Goal: Book appointment/travel/reservation

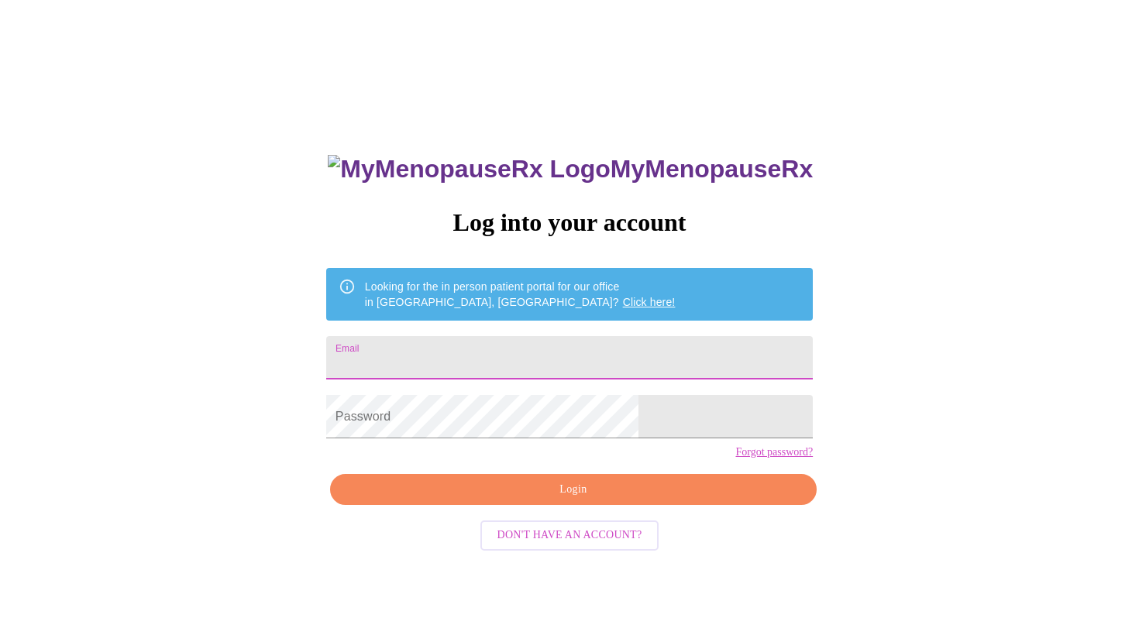
click at [528, 353] on input "Email" at bounding box center [569, 357] width 487 height 43
type input "imanaggie01@gmail.com"
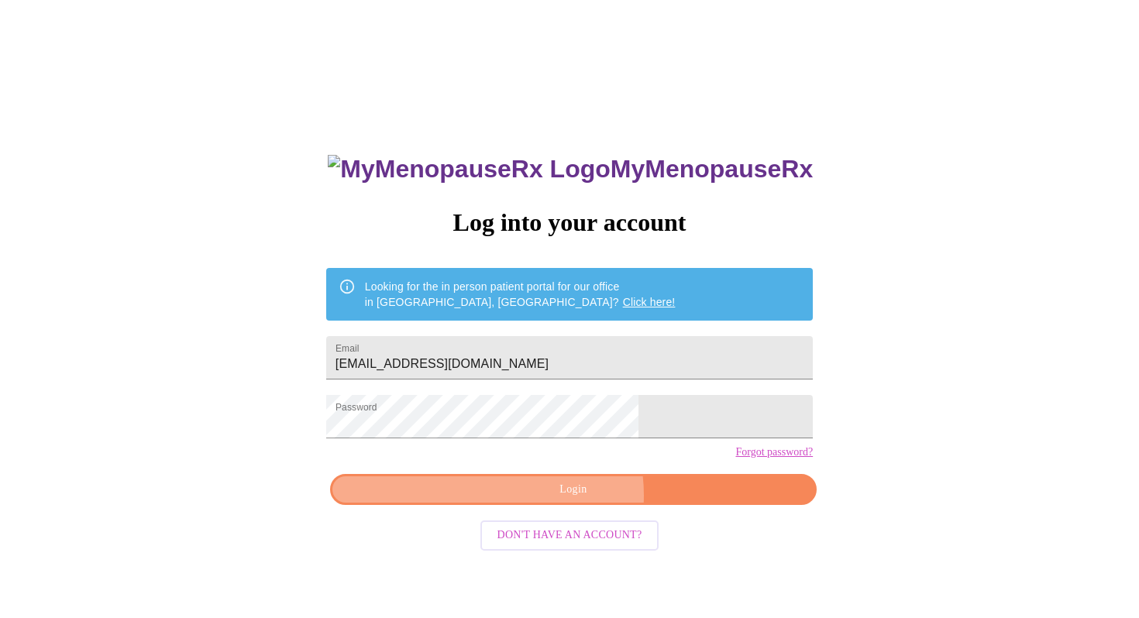
click at [559, 500] on span "Login" at bounding box center [573, 489] width 451 height 19
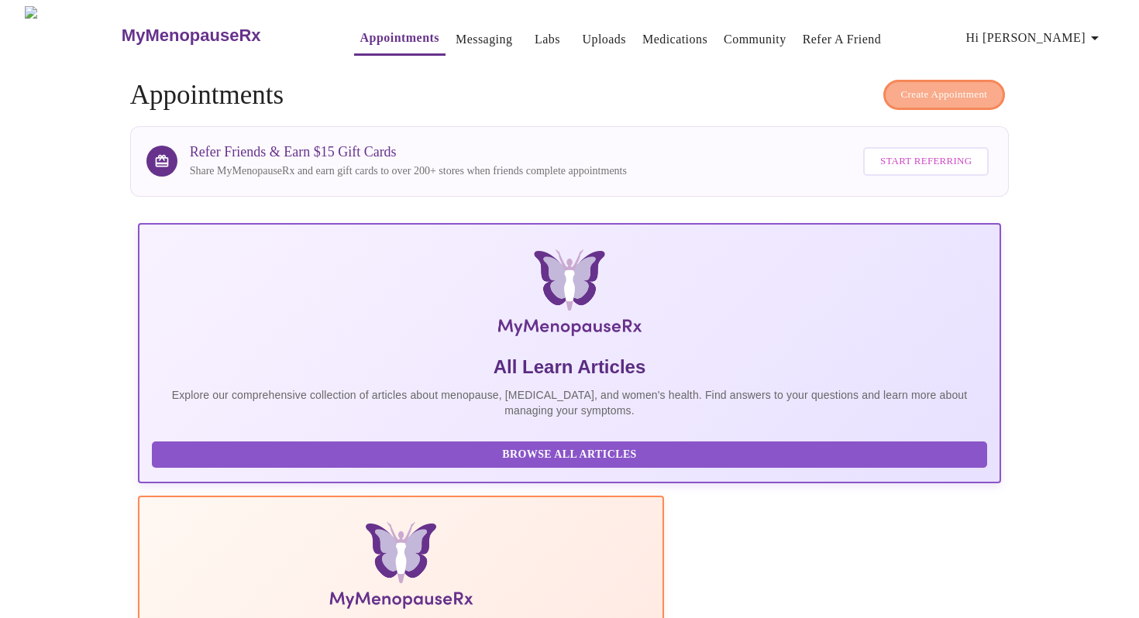
click at [926, 91] on span "Create Appointment" at bounding box center [944, 95] width 87 height 18
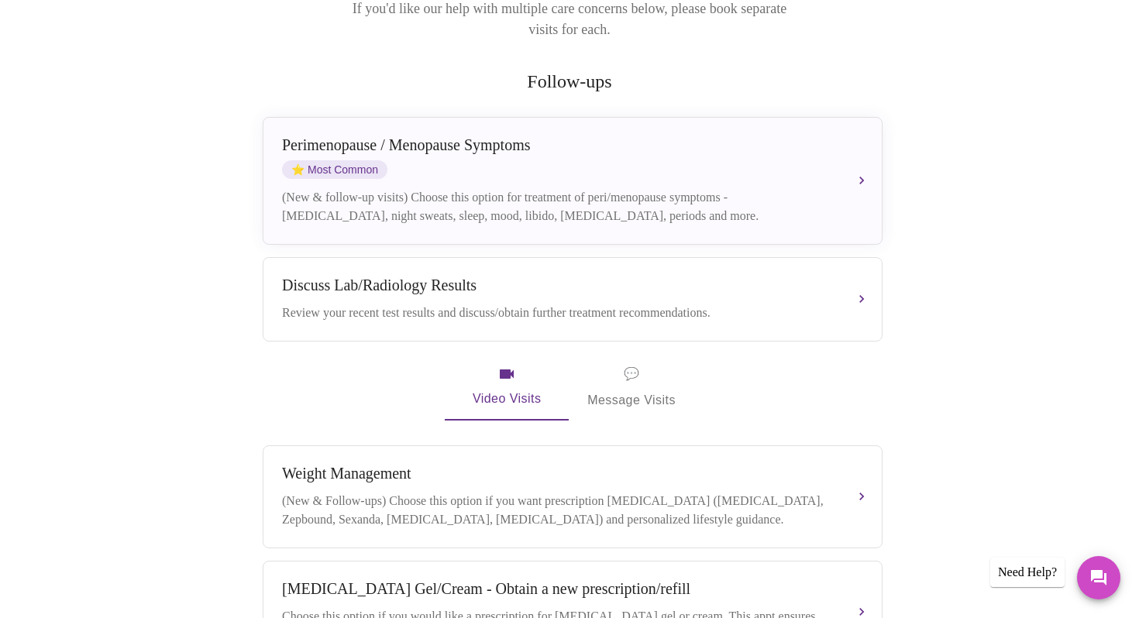
scroll to position [263, 0]
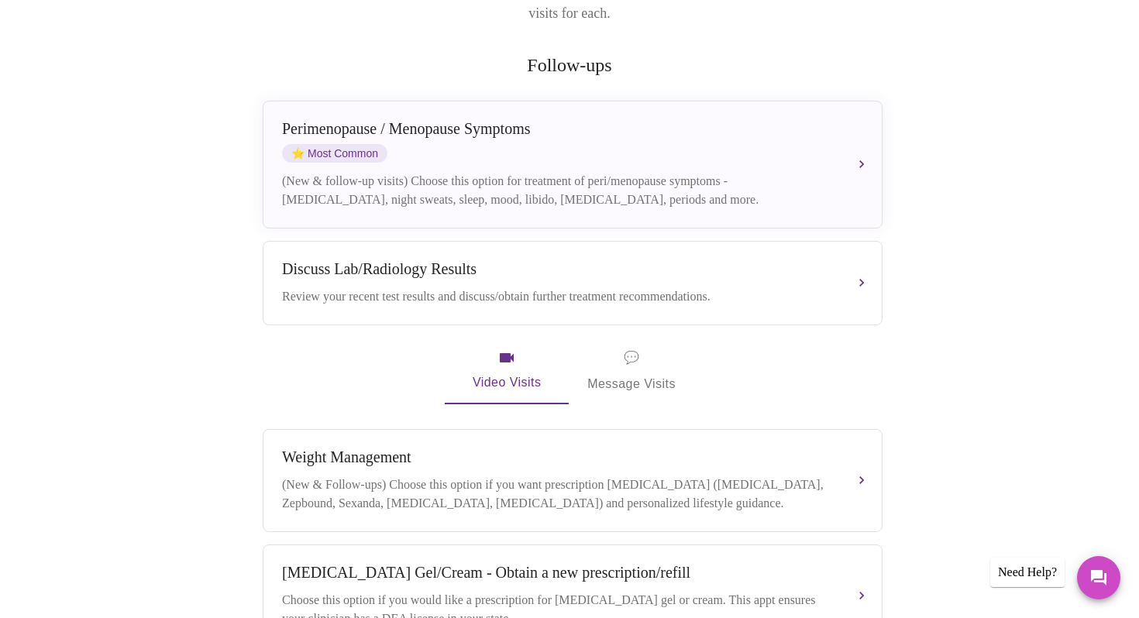
click at [631, 347] on span "💬" at bounding box center [631, 358] width 15 height 22
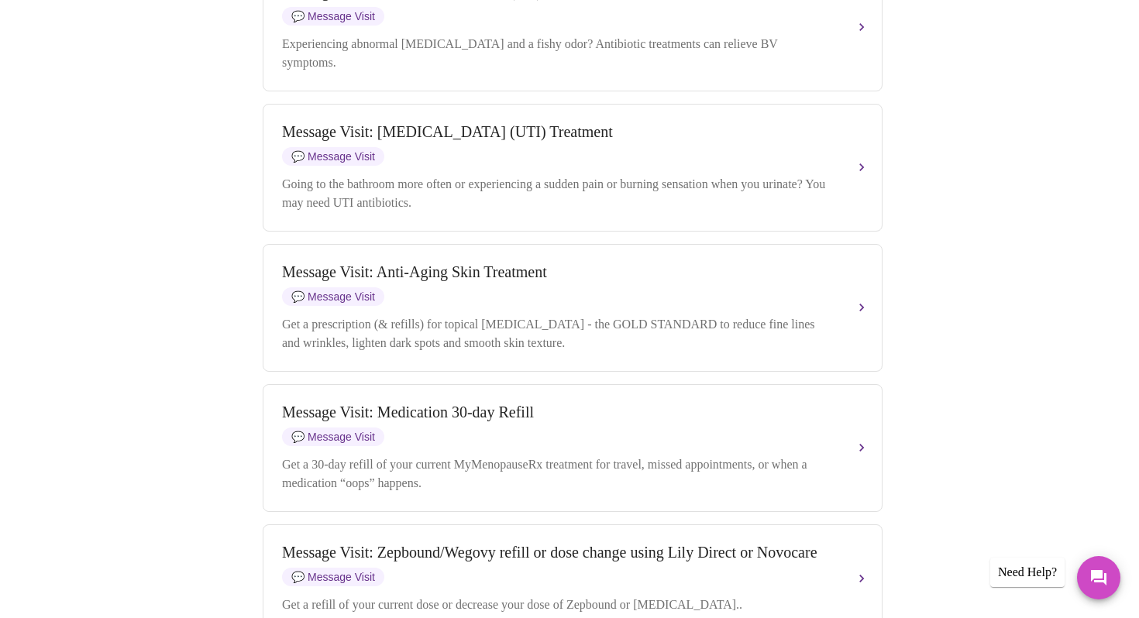
scroll to position [1791, 0]
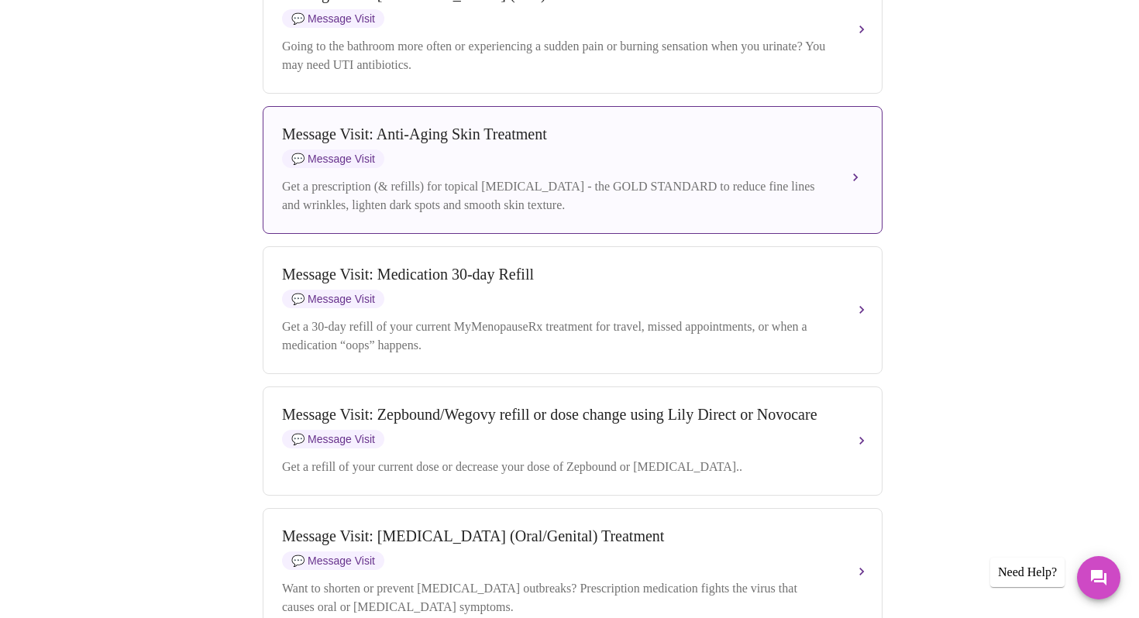
click at [644, 168] on div "Message Visit: Anti-Aging Skin Treatment 💬 Message Visit" at bounding box center [557, 147] width 550 height 43
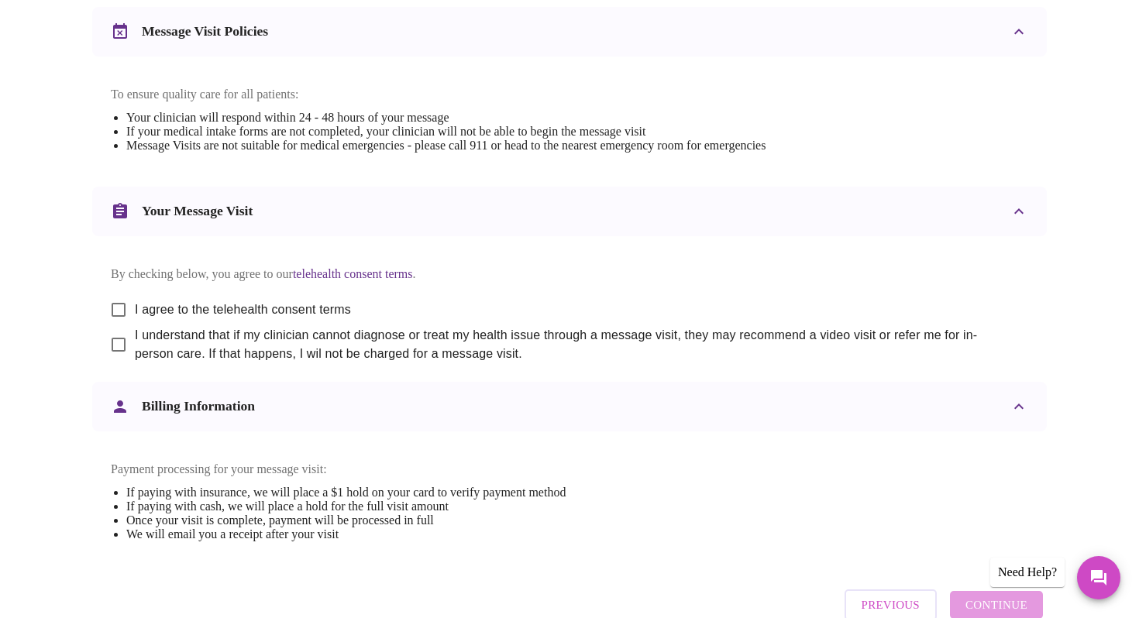
scroll to position [645, 0]
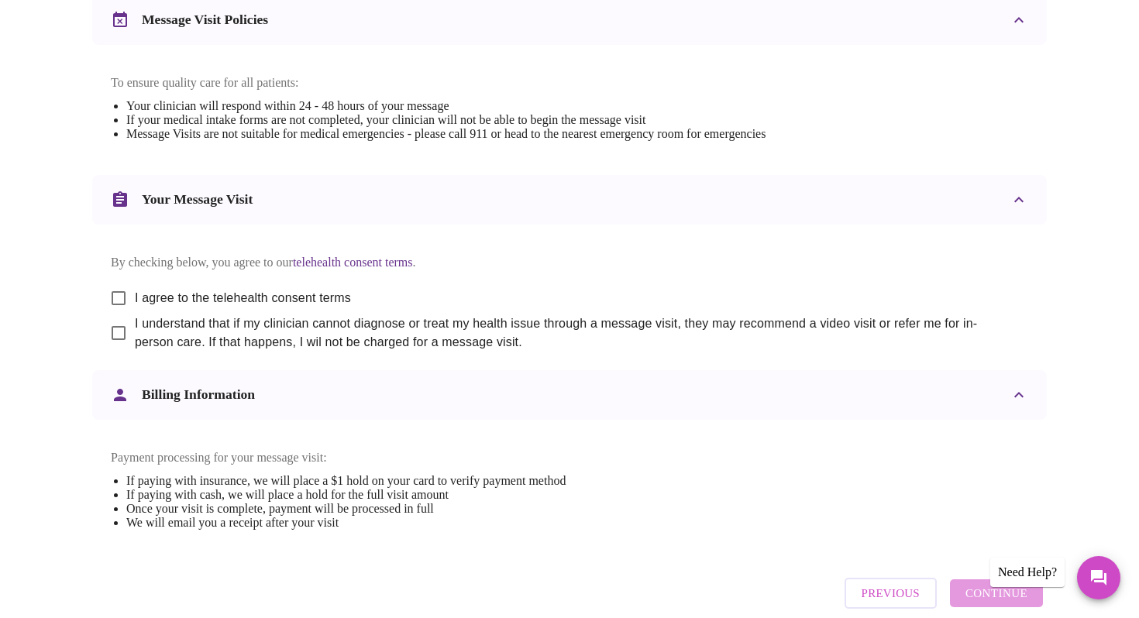
click at [119, 315] on input "I agree to the telehealth consent terms" at bounding box center [118, 298] width 33 height 33
checkbox input "true"
click at [115, 349] on input "I understand that if my clinician cannot diagnose or treat my health issue thro…" at bounding box center [118, 333] width 33 height 33
checkbox input "true"
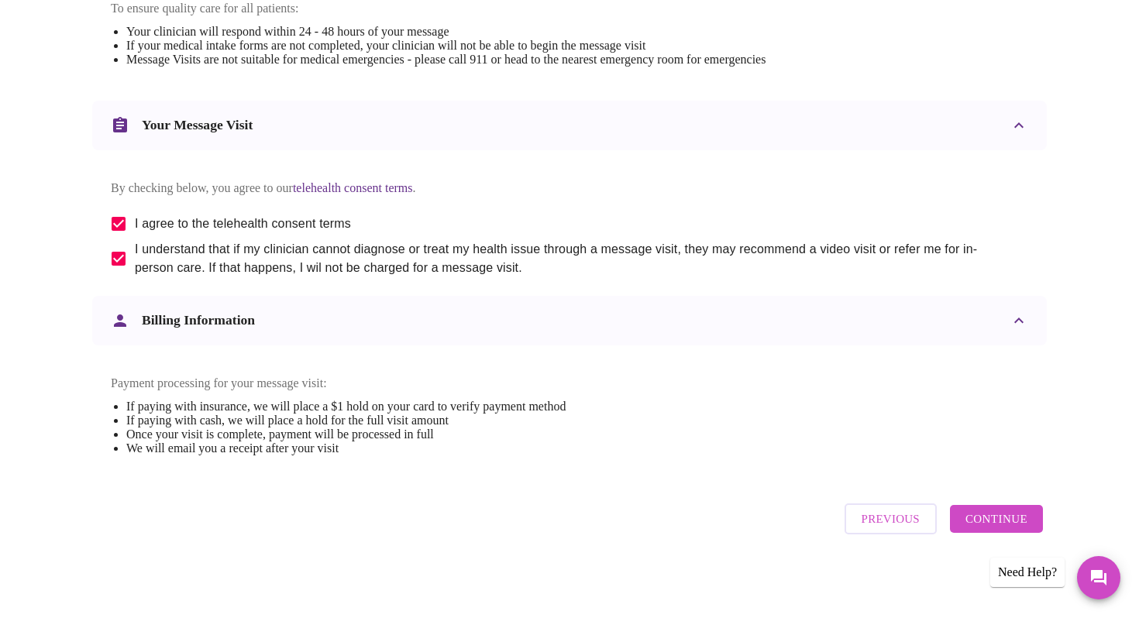
scroll to position [751, 0]
click at [983, 527] on span "Continue" at bounding box center [996, 519] width 62 height 20
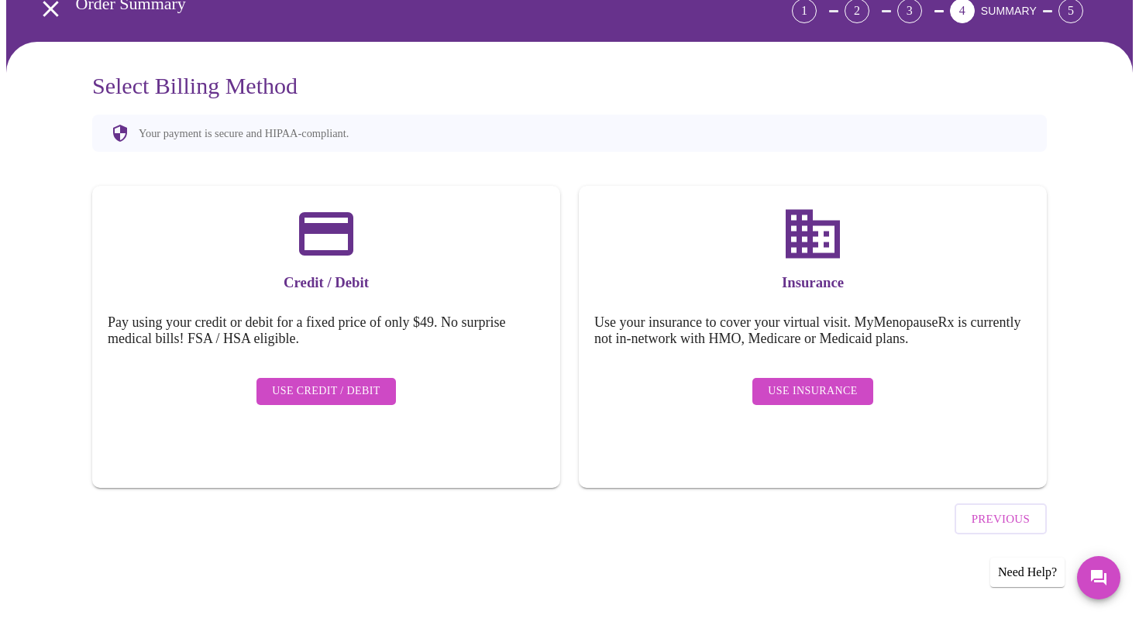
scroll to position [41, 0]
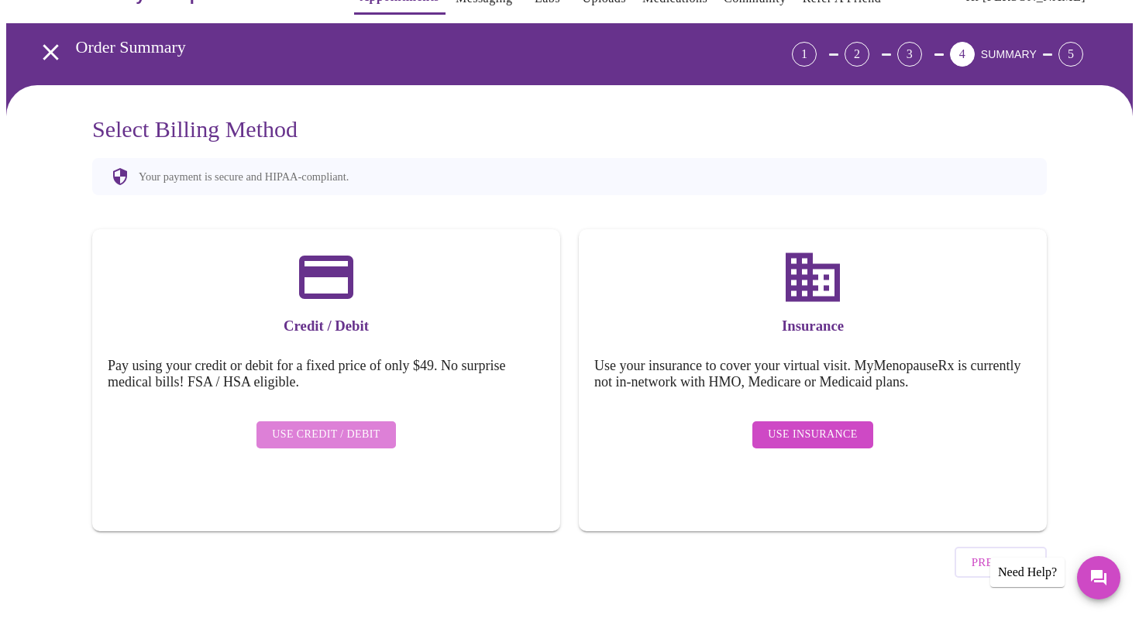
click at [339, 425] on span "Use Credit / Debit" at bounding box center [326, 434] width 108 height 19
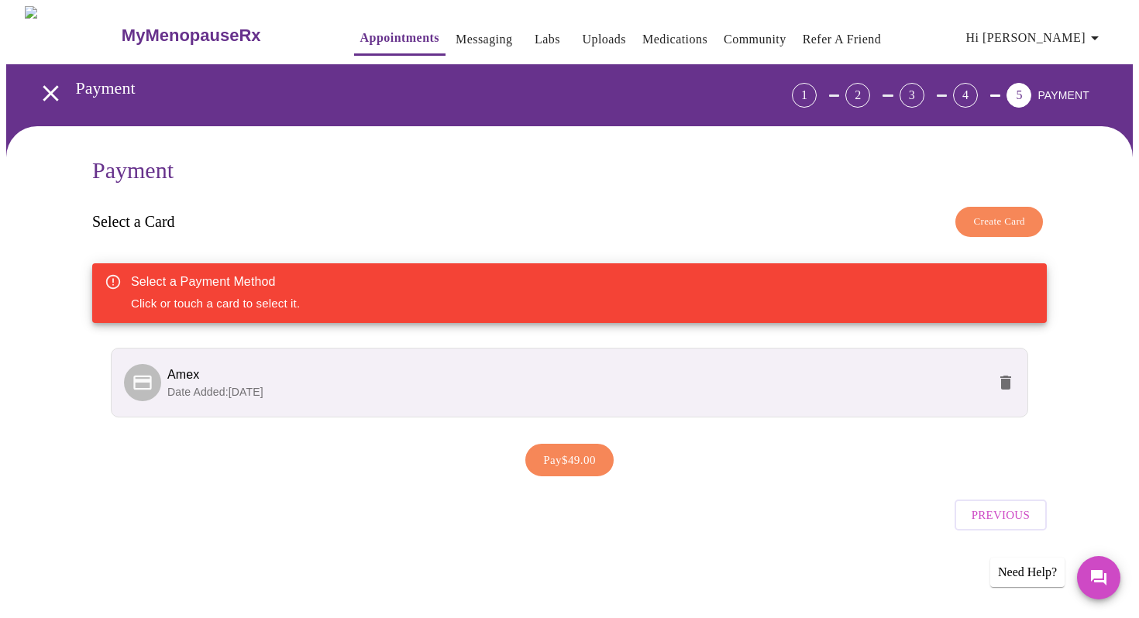
click at [477, 384] on p "Date Added: 11-21-2024" at bounding box center [577, 391] width 820 height 15
click at [641, 403] on li "Amex Date Added: 11-21-2024" at bounding box center [569, 383] width 917 height 70
click at [573, 459] on span "Pay $49.00" at bounding box center [569, 460] width 53 height 20
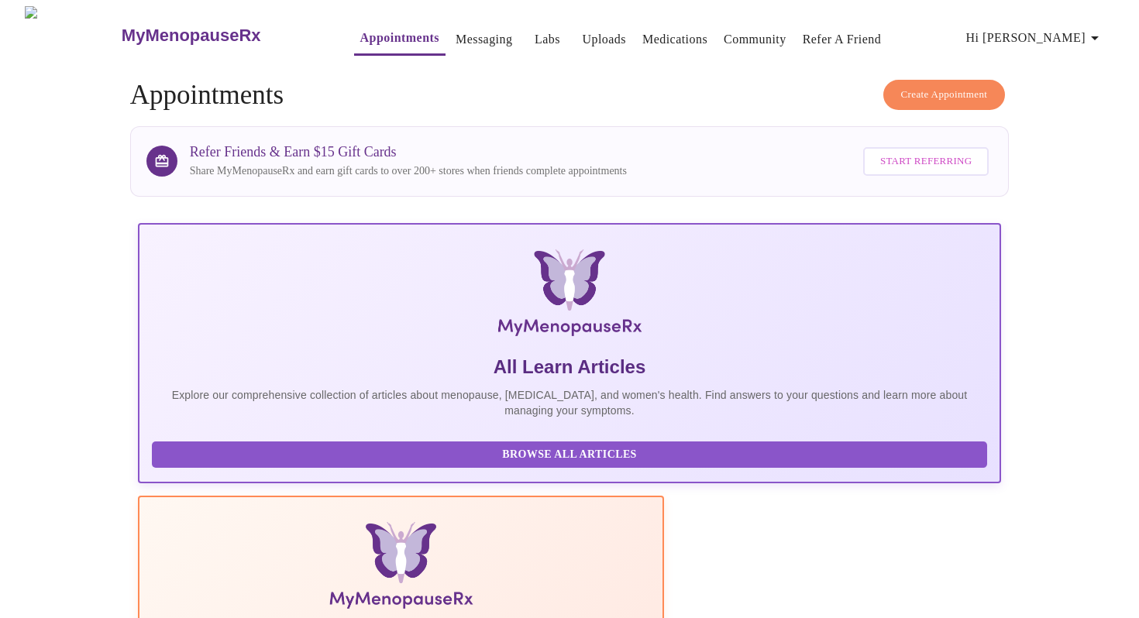
click at [1044, 33] on span "Hi [PERSON_NAME]" at bounding box center [1035, 38] width 138 height 22
click at [1044, 119] on li "Log out" at bounding box center [1063, 116] width 71 height 28
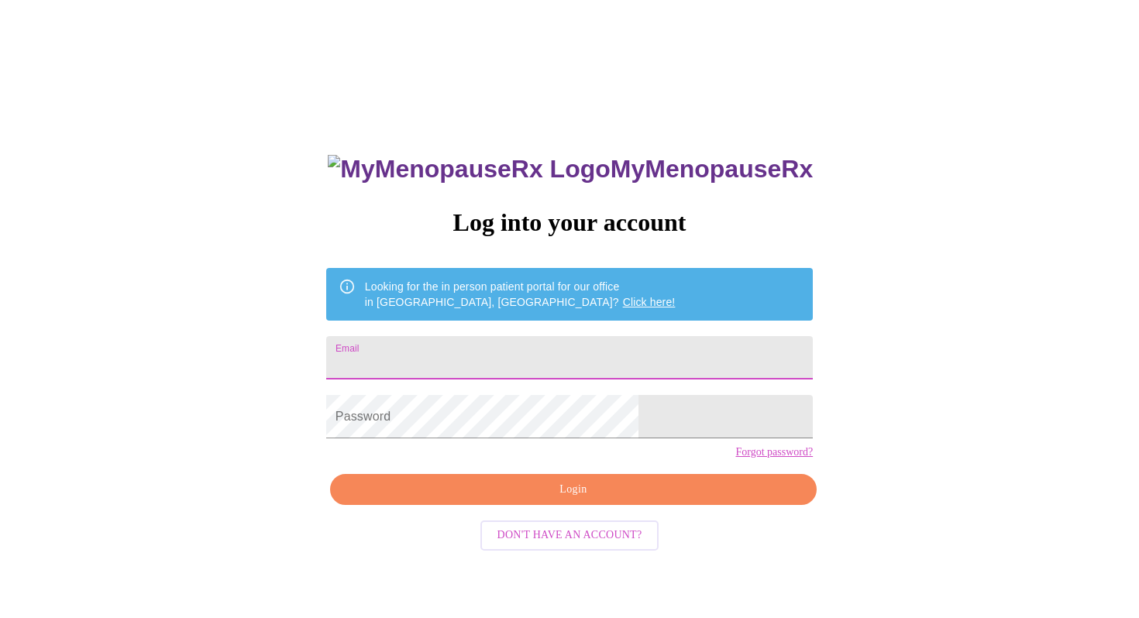
click at [437, 346] on input "Email" at bounding box center [569, 357] width 487 height 43
type input "[EMAIL_ADDRESS][DOMAIN_NAME]"
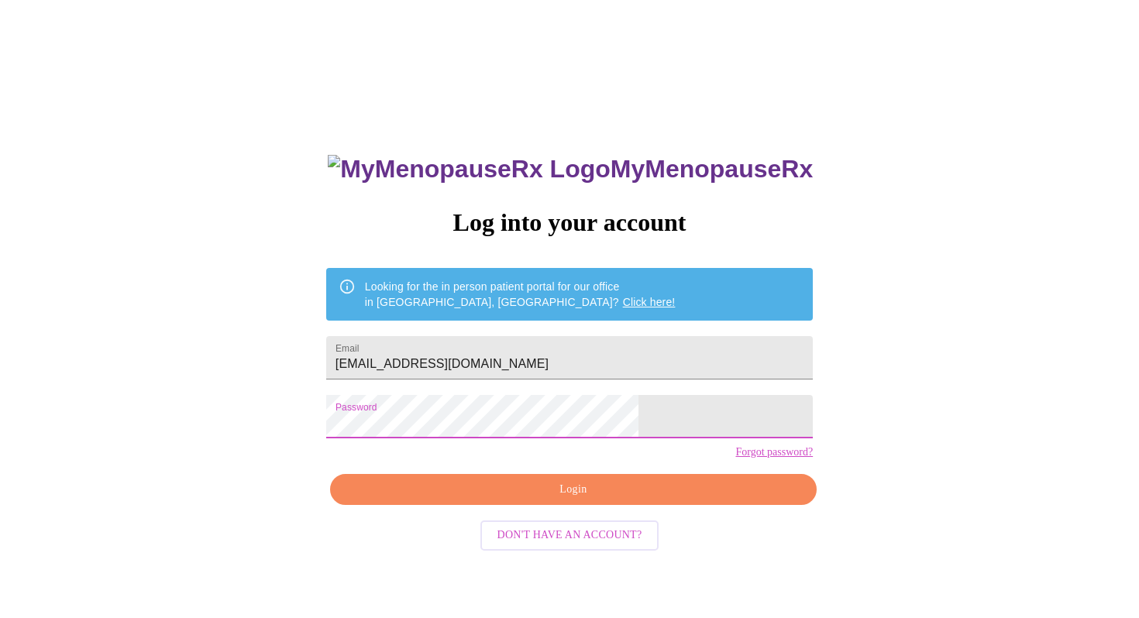
click at [573, 500] on span "Login" at bounding box center [573, 489] width 451 height 19
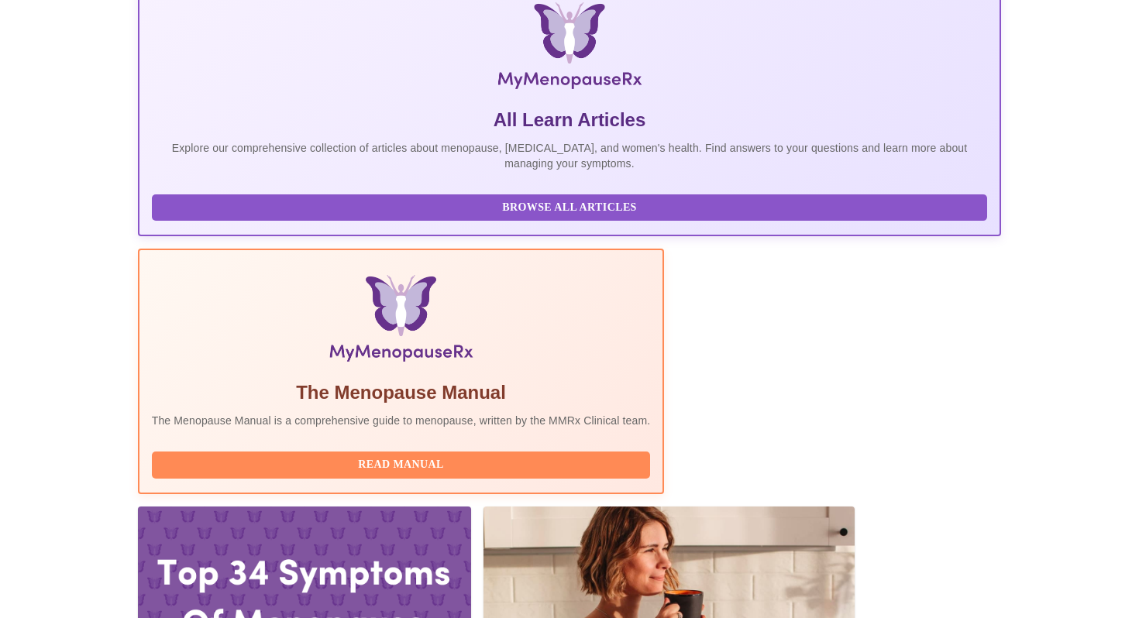
scroll to position [256, 0]
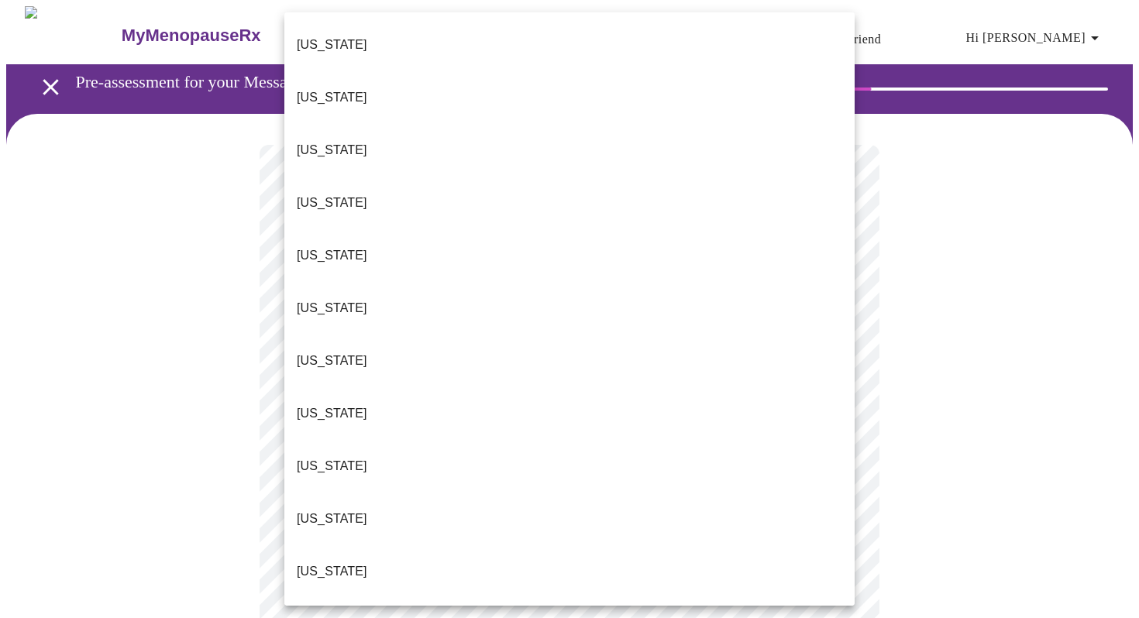
click at [545, 440] on li "[US_STATE]" at bounding box center [569, 466] width 570 height 53
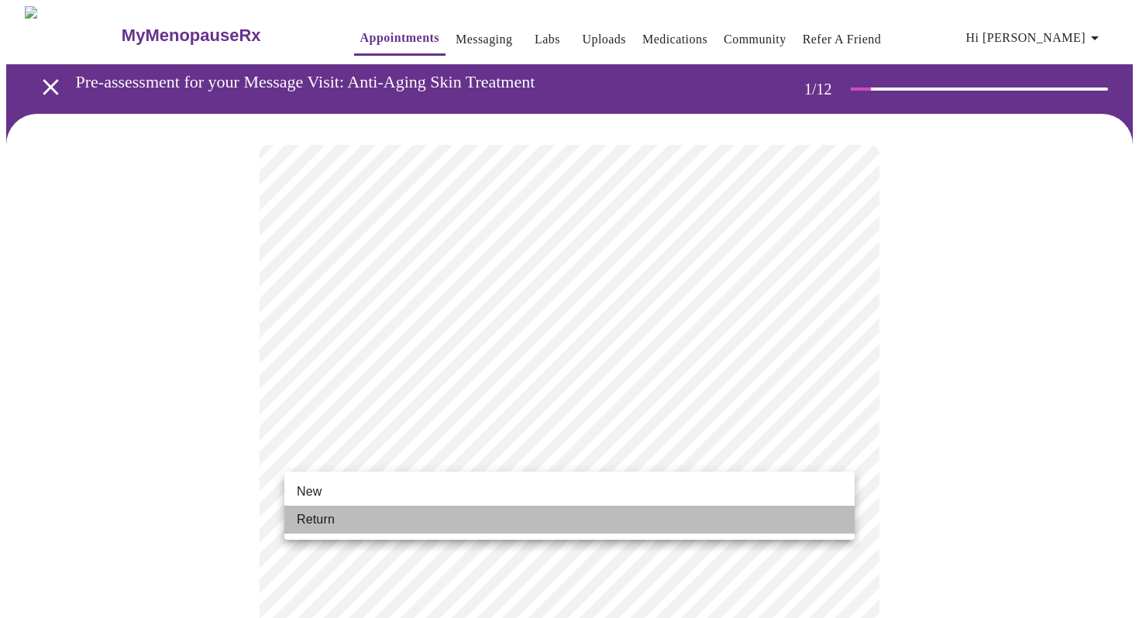
click at [477, 511] on li "Return" at bounding box center [569, 520] width 570 height 28
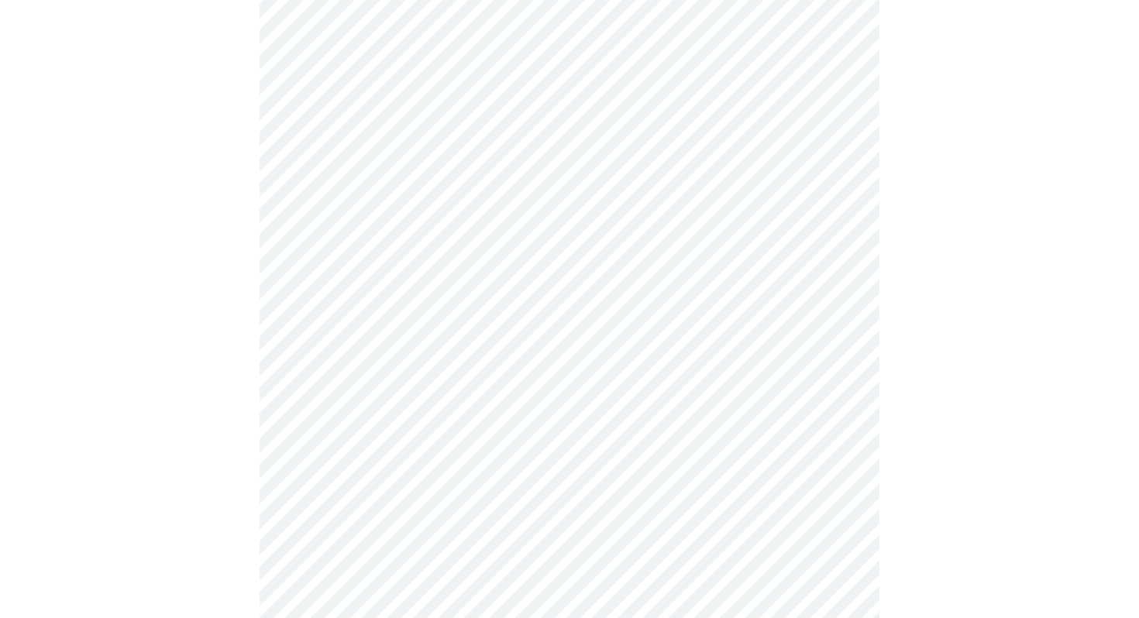
scroll to position [559, 0]
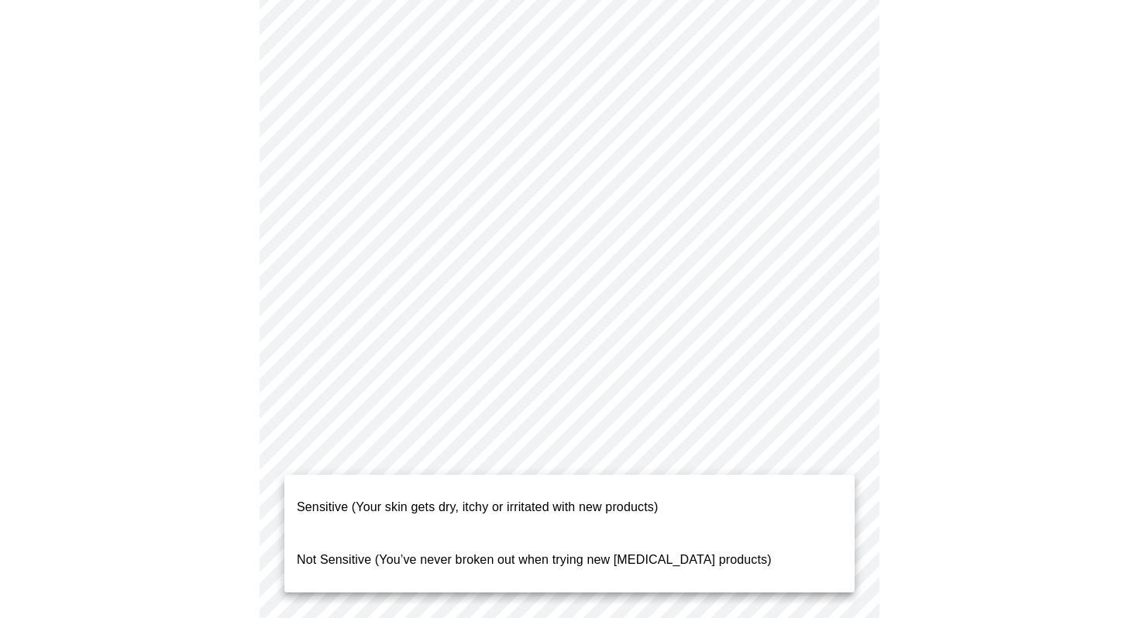
click at [336, 462] on body "MyMenopauseRx Appointments Messaging Labs Uploads Medications Community Refer a…" at bounding box center [569, 381] width 1127 height 1867
click at [335, 483] on li "Sensitive (Your skin gets dry, itchy or irritated with new products)" at bounding box center [569, 507] width 570 height 53
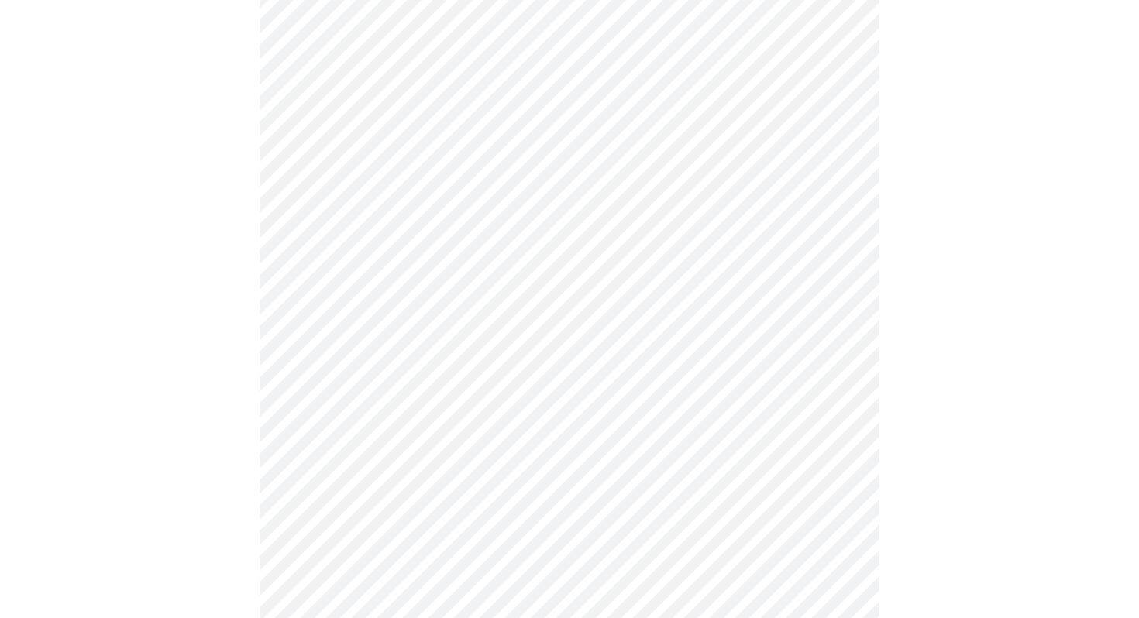
scroll to position [616, 0]
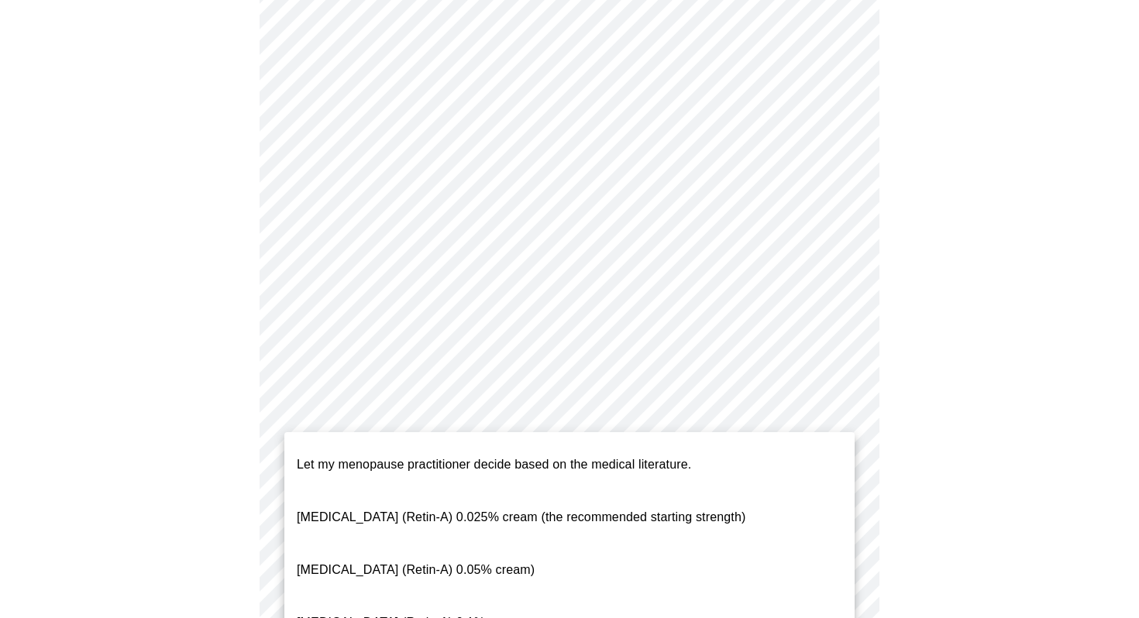
click at [334, 501] on body "MyMenopauseRx Appointments Messaging Labs Uploads Medications Community Refer a…" at bounding box center [569, 319] width 1127 height 1858
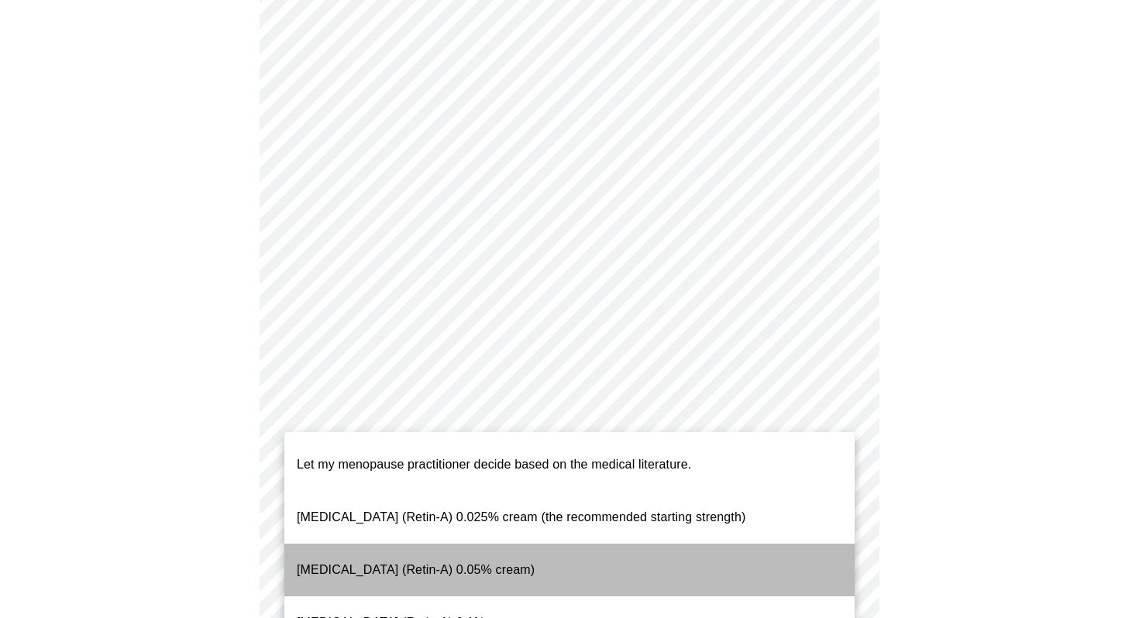
click at [331, 563] on span "[MEDICAL_DATA] (Retin-A) 0.05% cream)" at bounding box center [416, 569] width 238 height 13
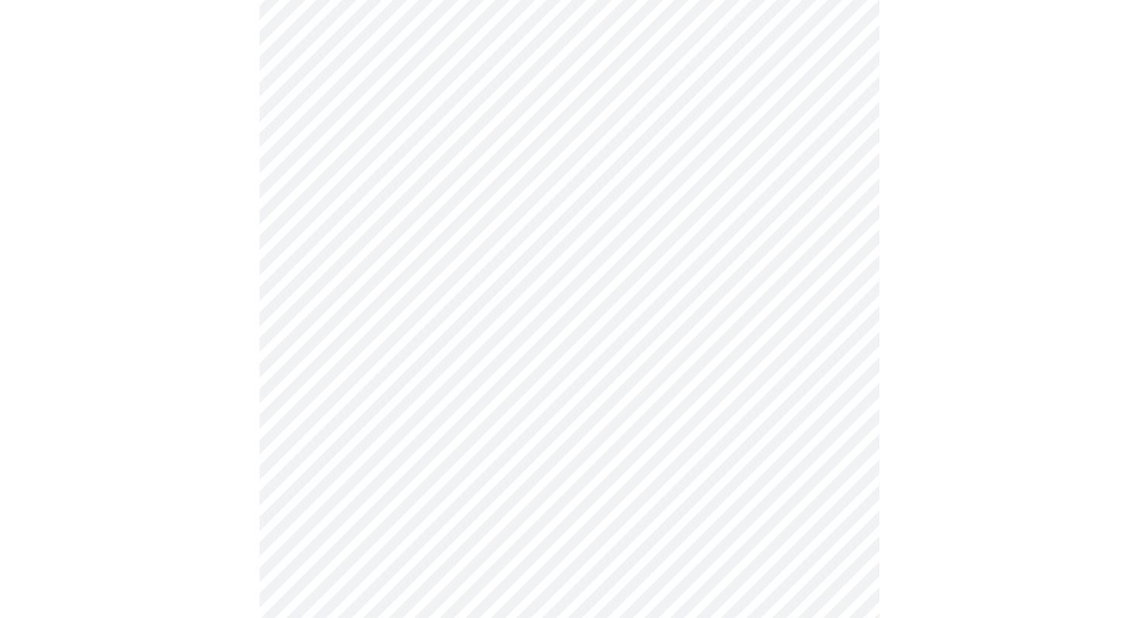
scroll to position [1031, 0]
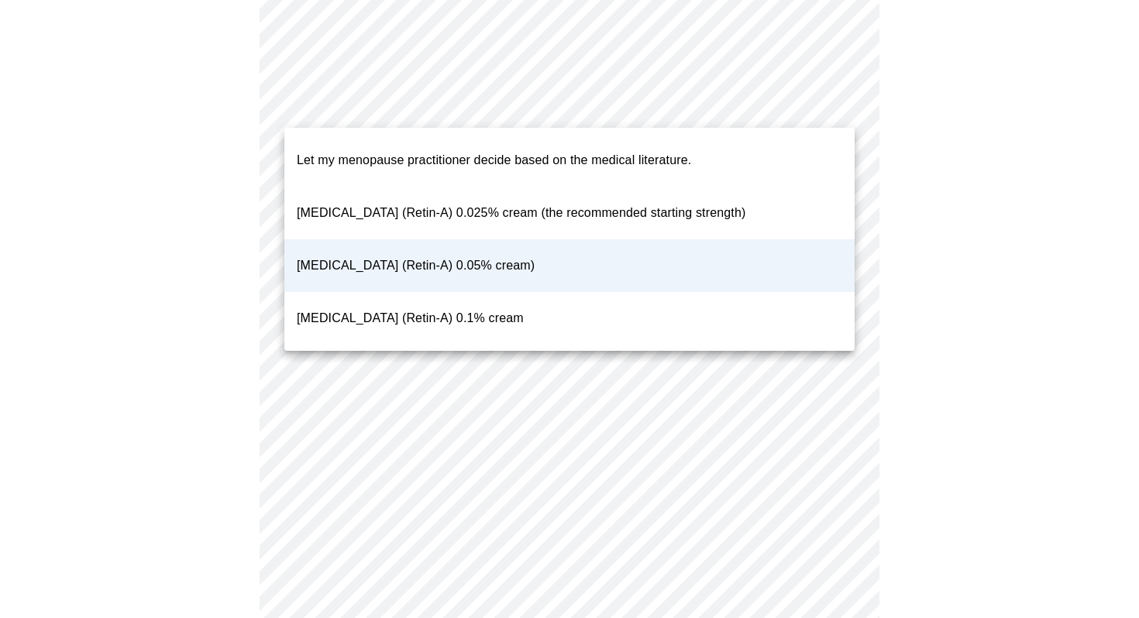
click at [459, 256] on p "[MEDICAL_DATA] (Retin-A) 0.05% cream)" at bounding box center [416, 265] width 238 height 19
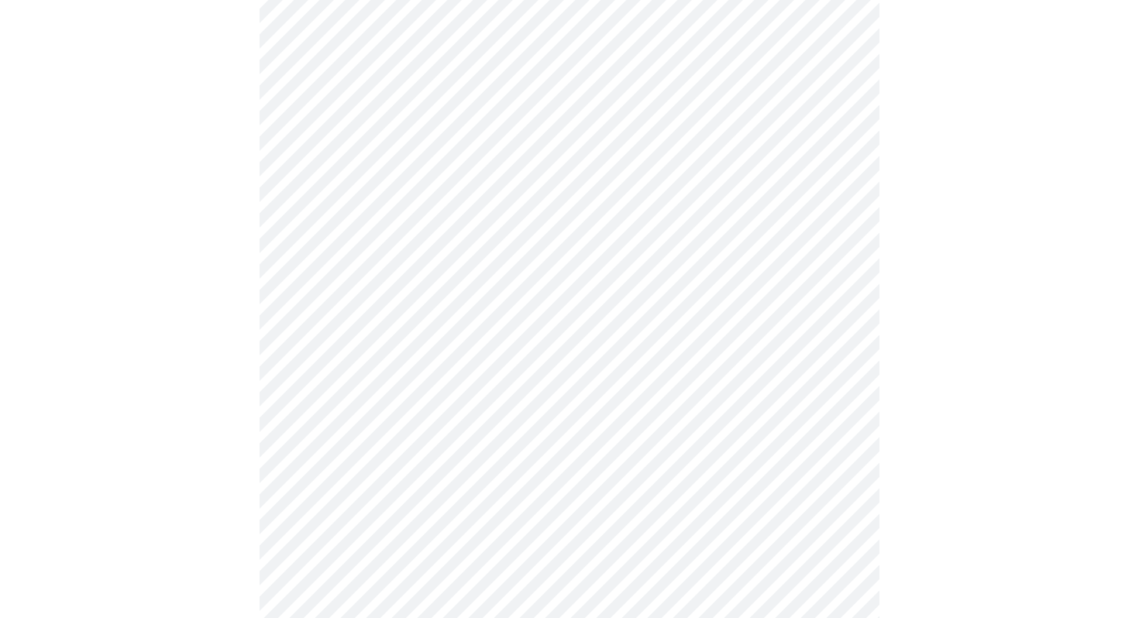
scroll to position [1136, 0]
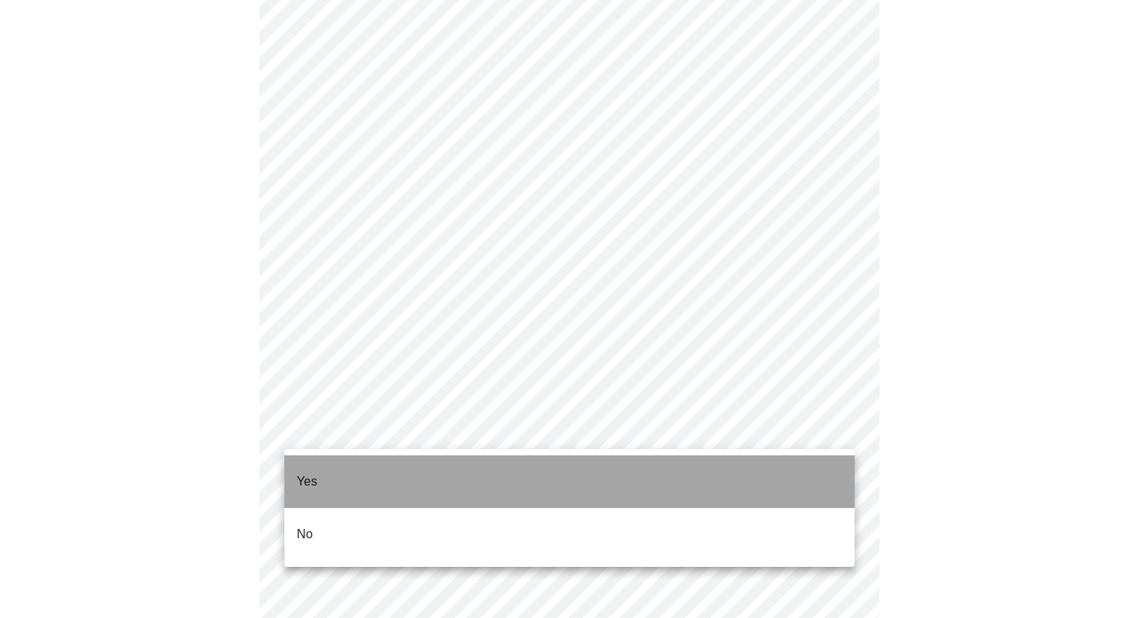
click at [435, 482] on li "Yes" at bounding box center [569, 482] width 570 height 53
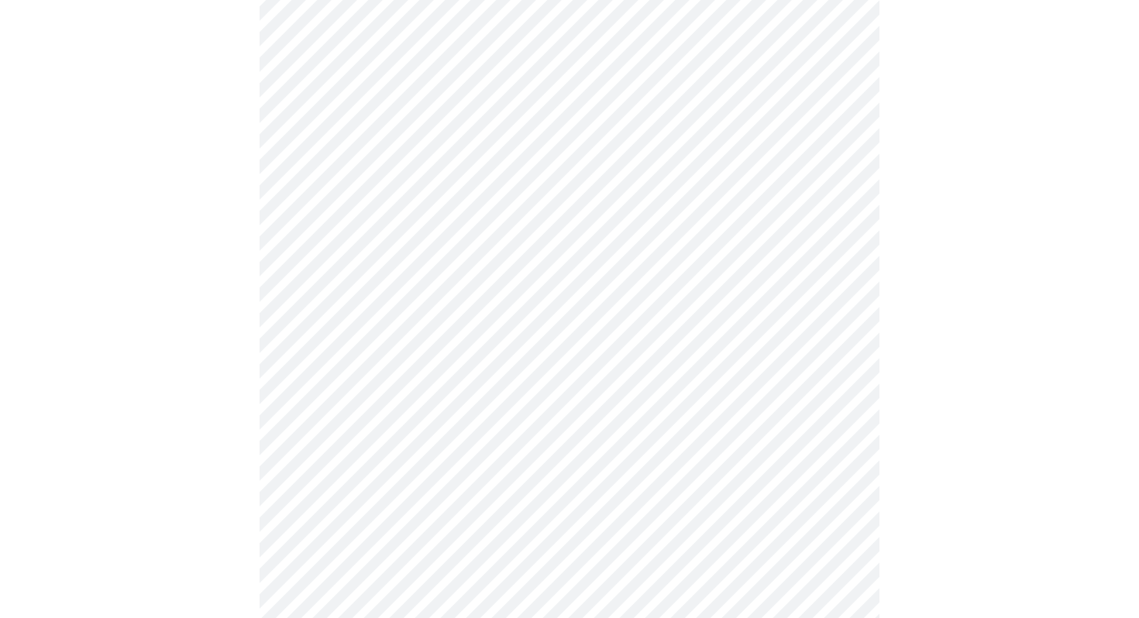
scroll to position [0, 0]
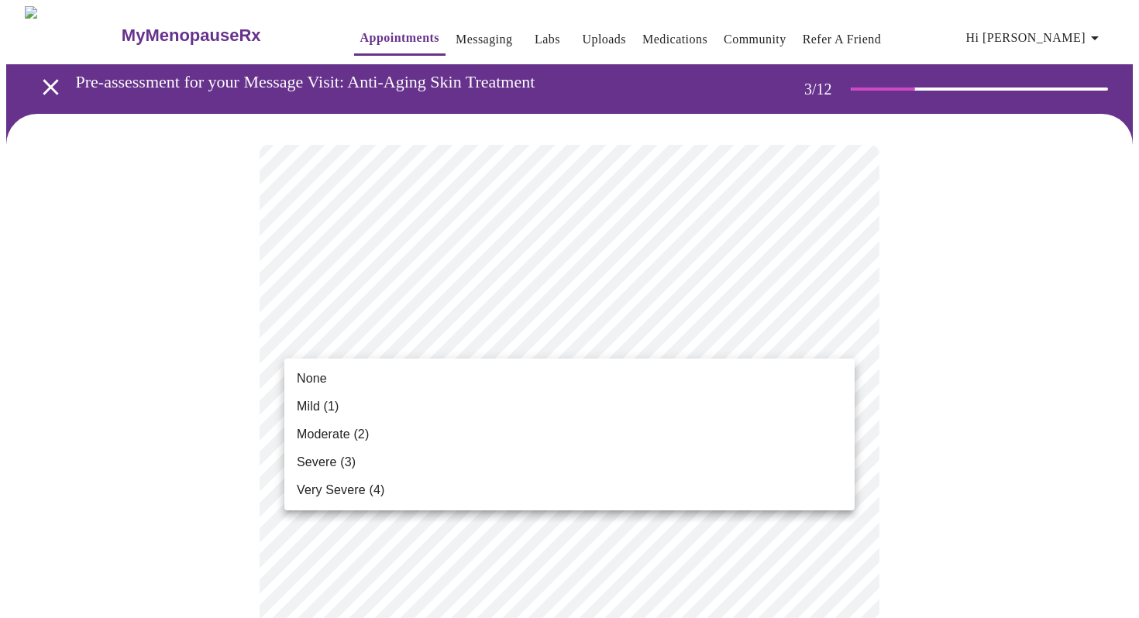
click at [711, 408] on li "Mild (1)" at bounding box center [569, 407] width 570 height 28
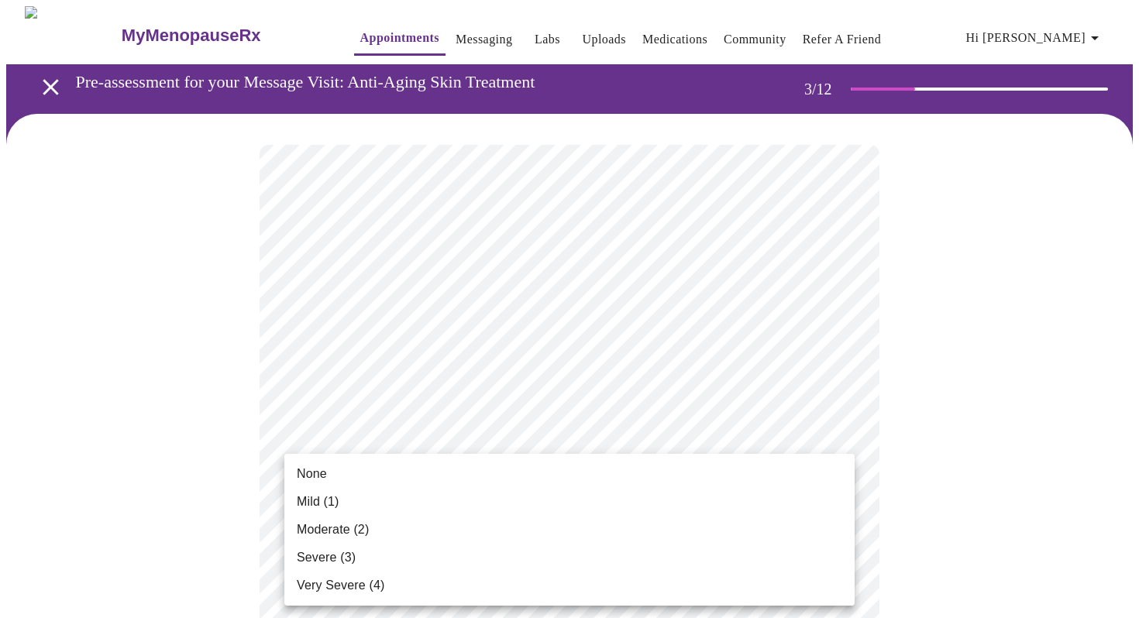
click at [365, 474] on li "None" at bounding box center [569, 474] width 570 height 28
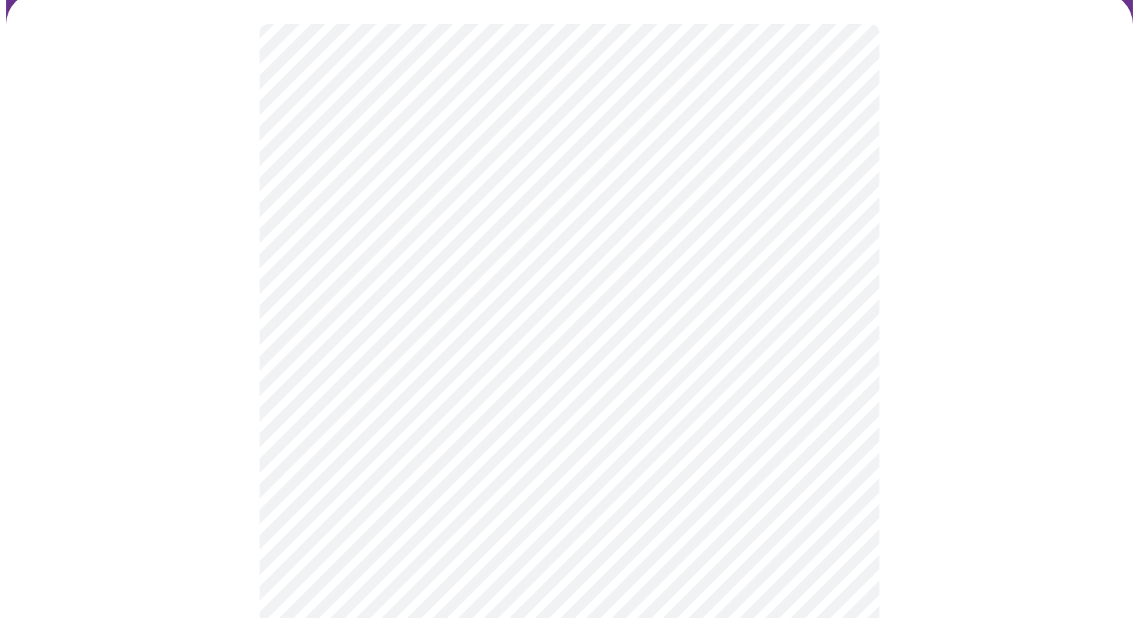
scroll to position [130, 0]
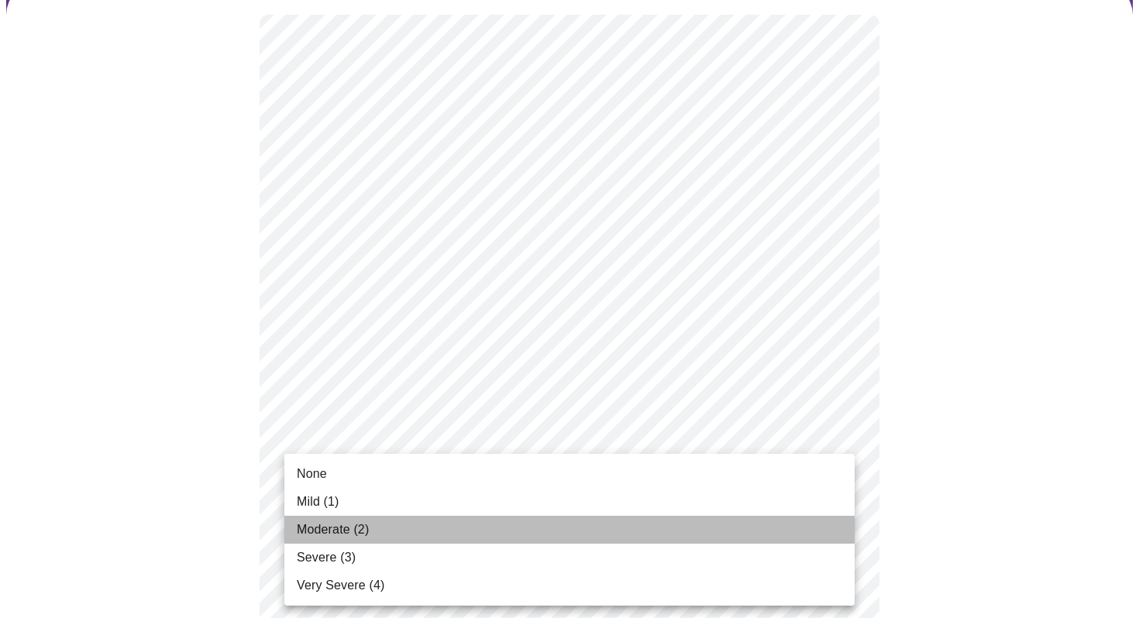
click at [330, 528] on span "Moderate (2)" at bounding box center [333, 530] width 72 height 19
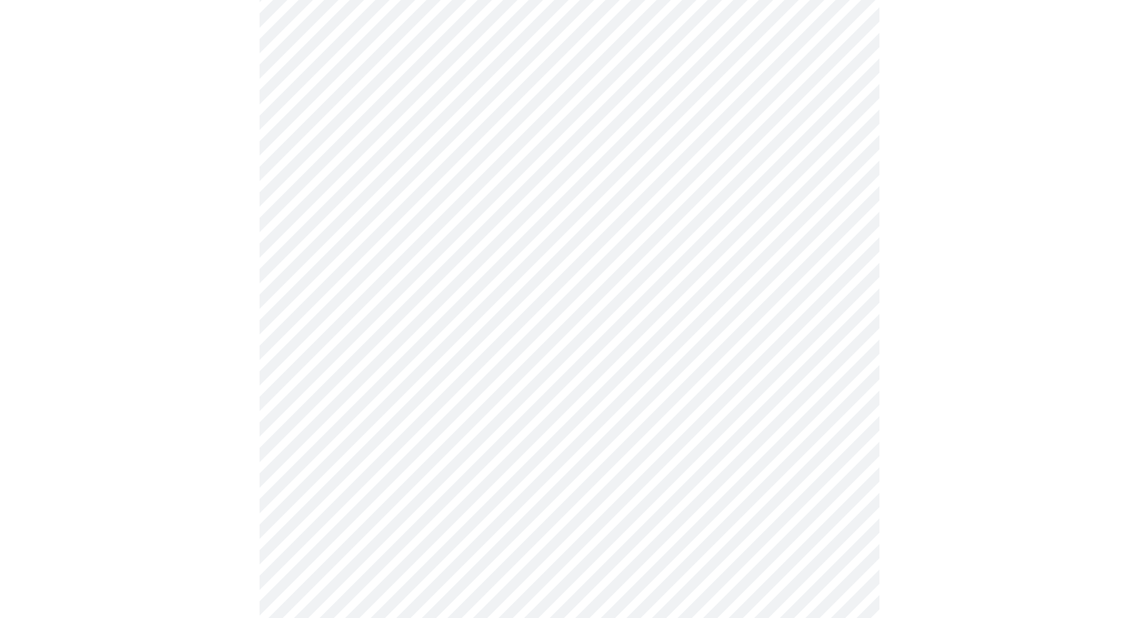
scroll to position [184, 0]
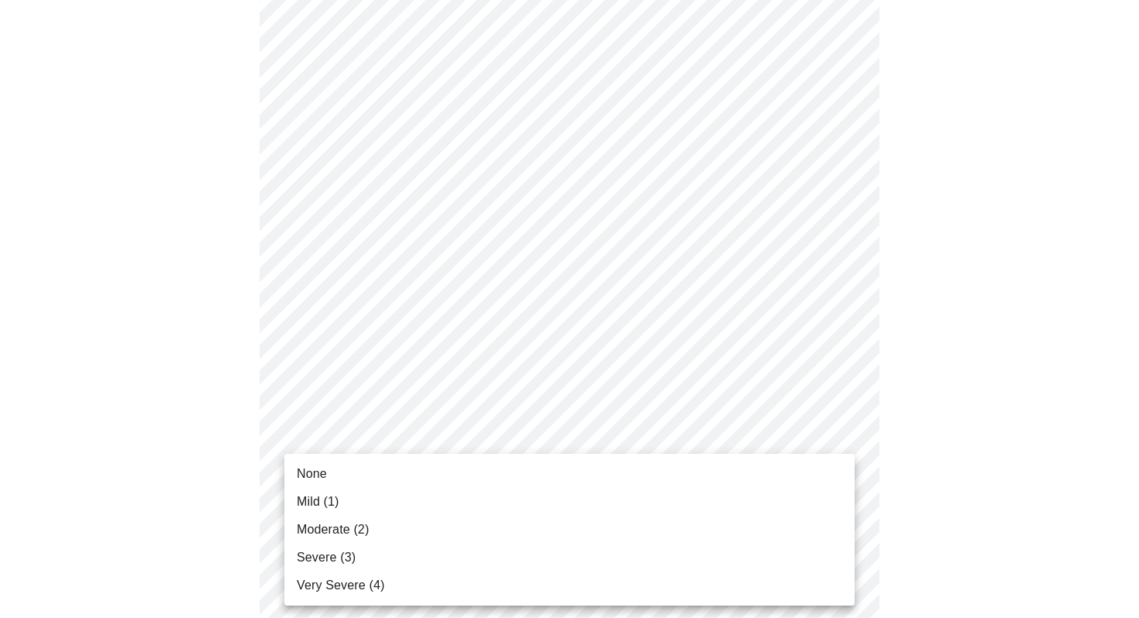
click at [327, 508] on span "Mild (1)" at bounding box center [318, 502] width 43 height 19
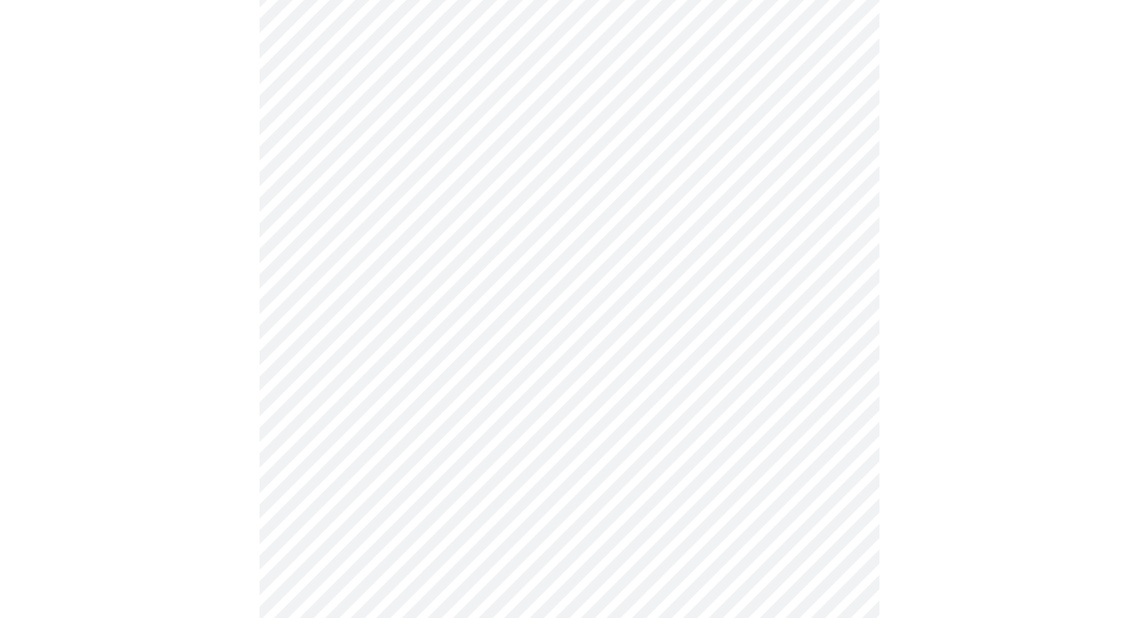
scroll to position [322, 0]
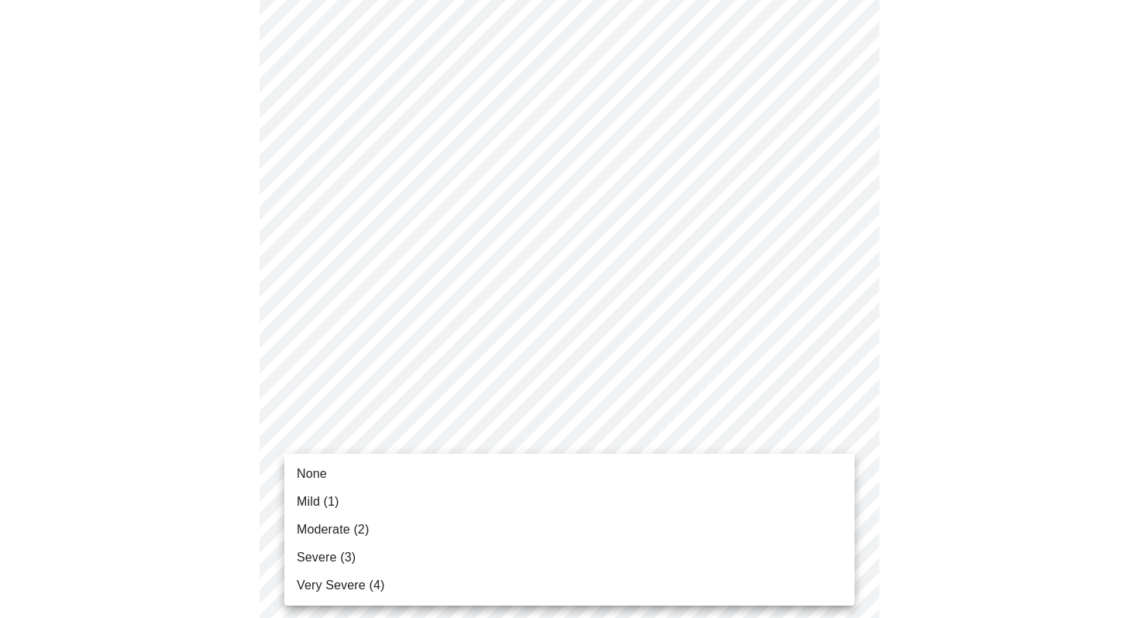
click at [316, 526] on span "Moderate (2)" at bounding box center [333, 530] width 72 height 19
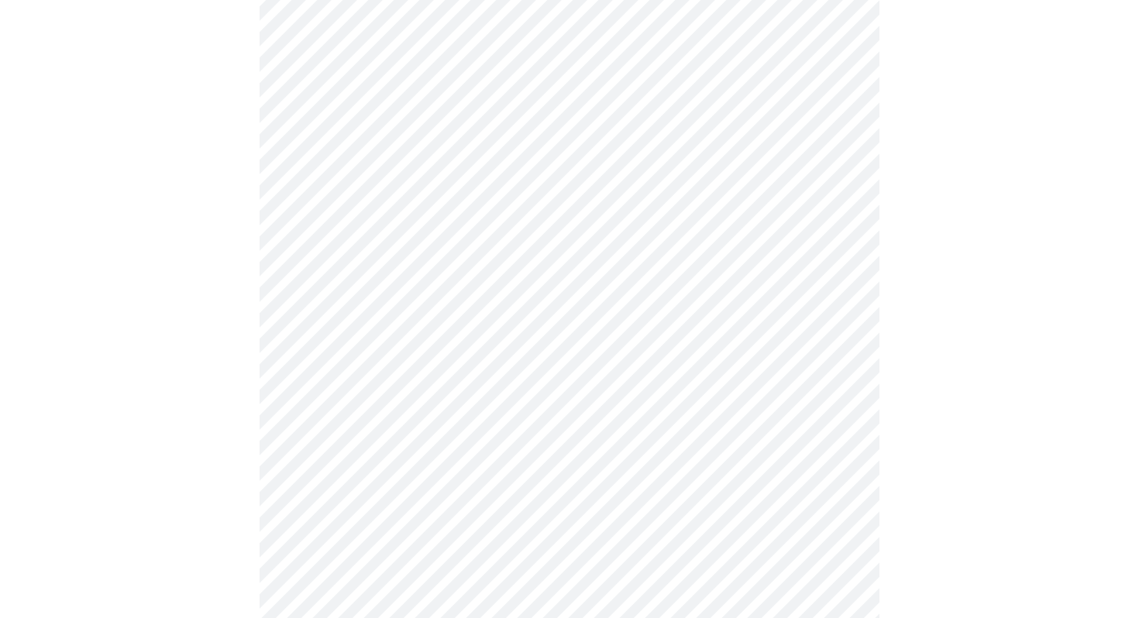
scroll to position [389, 0]
click at [317, 518] on body "MyMenopauseRx Appointments Messaging Labs Uploads Medications Community Refer a…" at bounding box center [569, 593] width 1127 height 1953
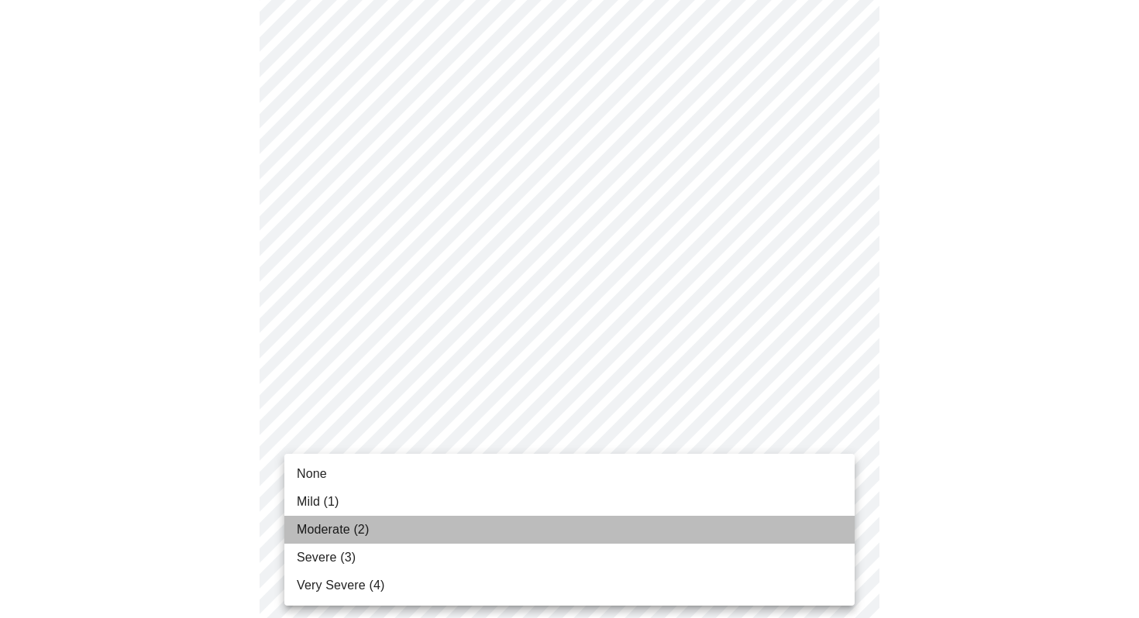
click at [311, 529] on span "Moderate (2)" at bounding box center [333, 530] width 72 height 19
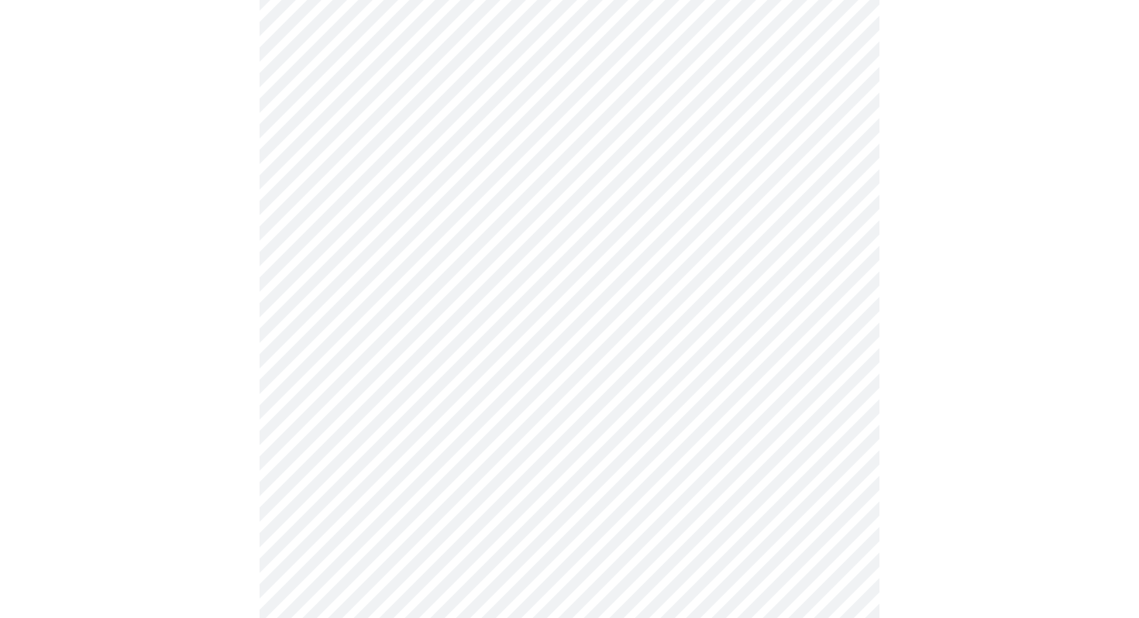
scroll to position [537, 0]
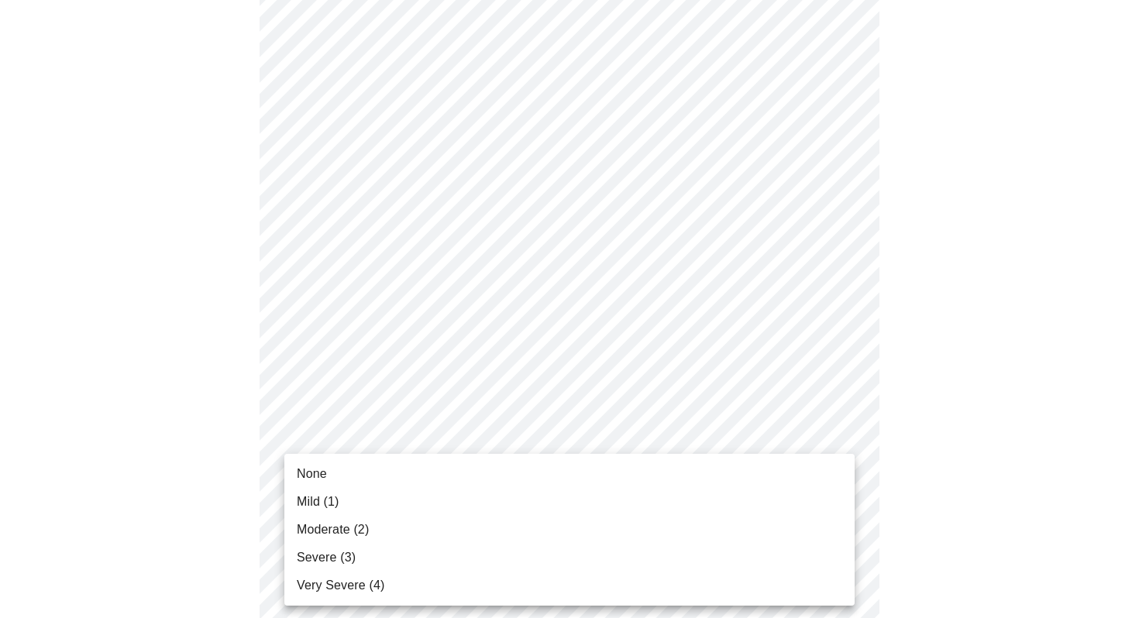
click at [322, 496] on body "MyMenopauseRx Appointments Messaging Labs Uploads Medications Community Refer a…" at bounding box center [569, 434] width 1127 height 1931
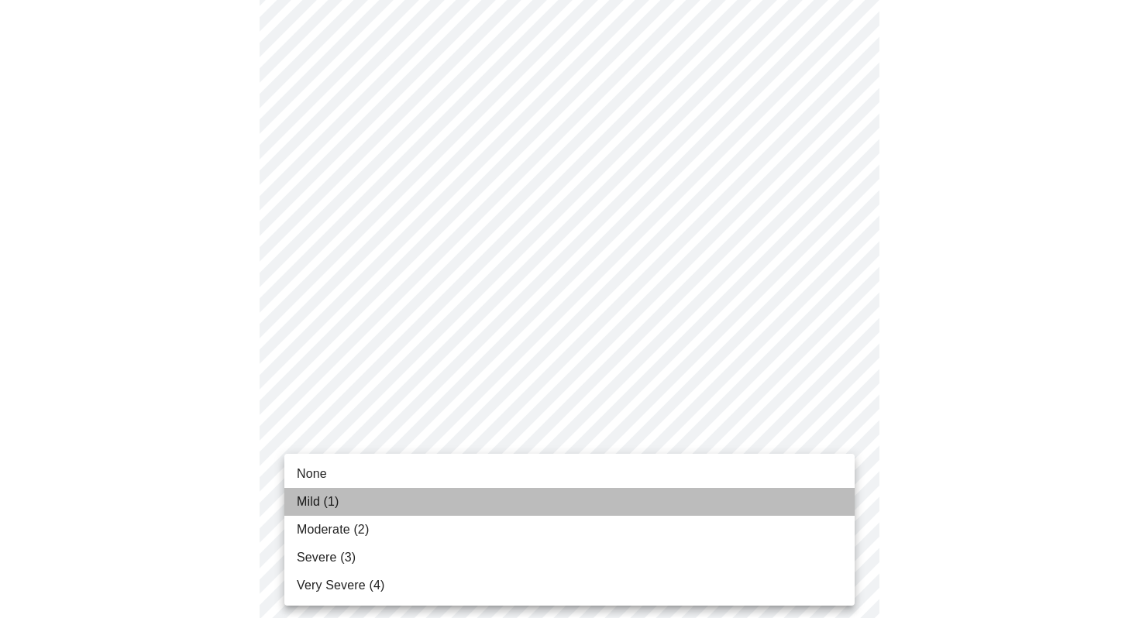
click at [311, 510] on span "Mild (1)" at bounding box center [318, 502] width 43 height 19
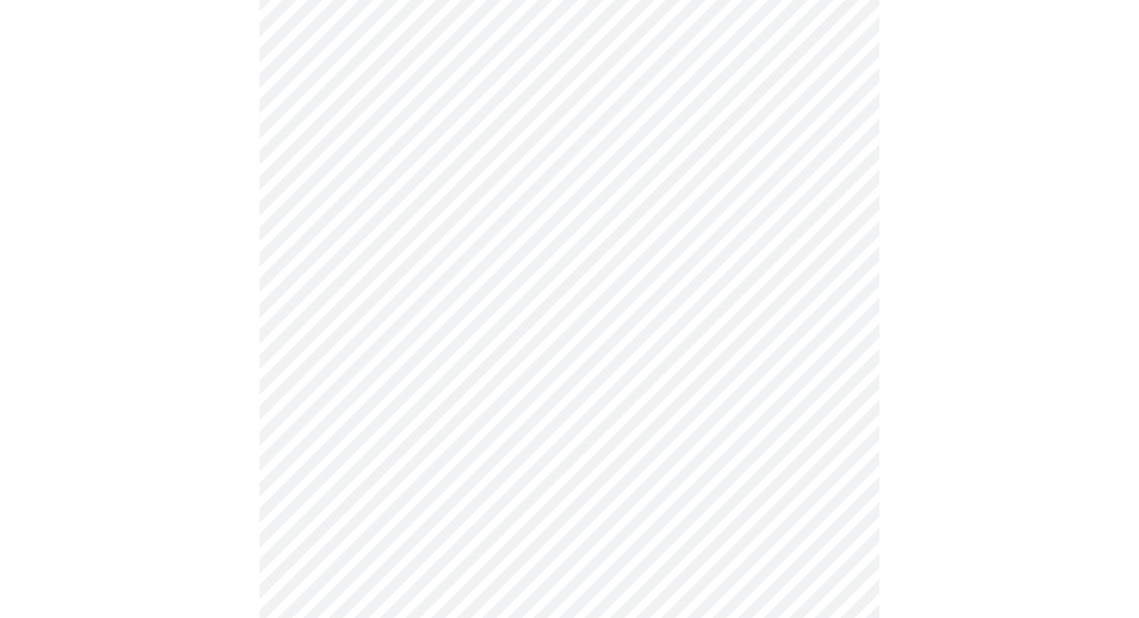
scroll to position [661, 0]
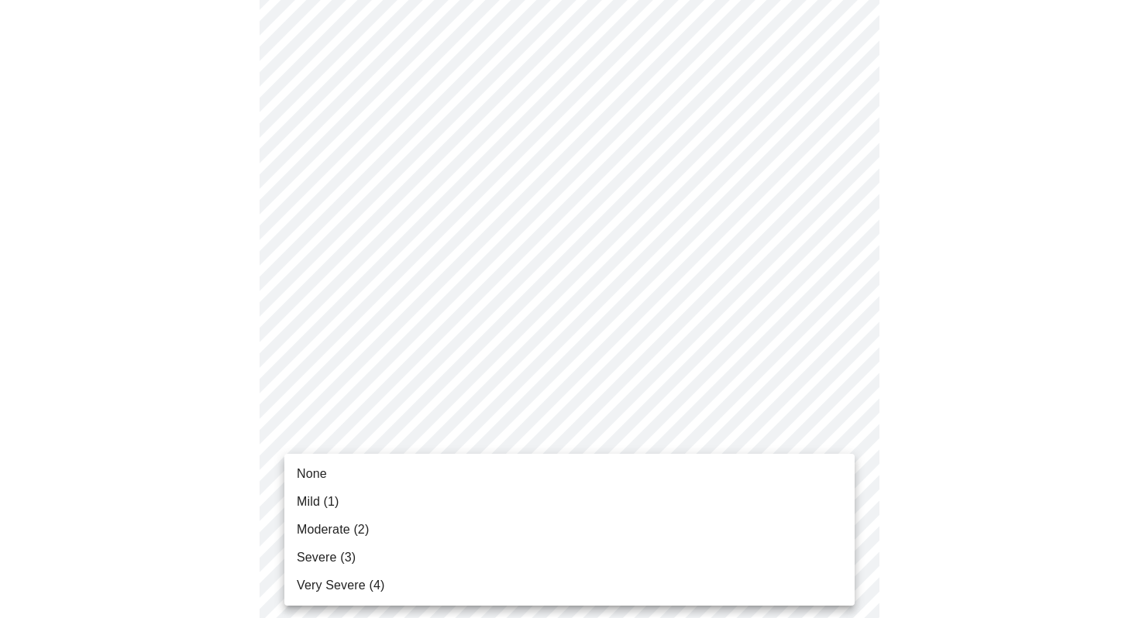
click at [323, 488] on body "MyMenopauseRx Appointments Messaging Labs Uploads Medications Community Refer a…" at bounding box center [569, 299] width 1127 height 1909
click at [318, 498] on span "Mild (1)" at bounding box center [318, 502] width 43 height 19
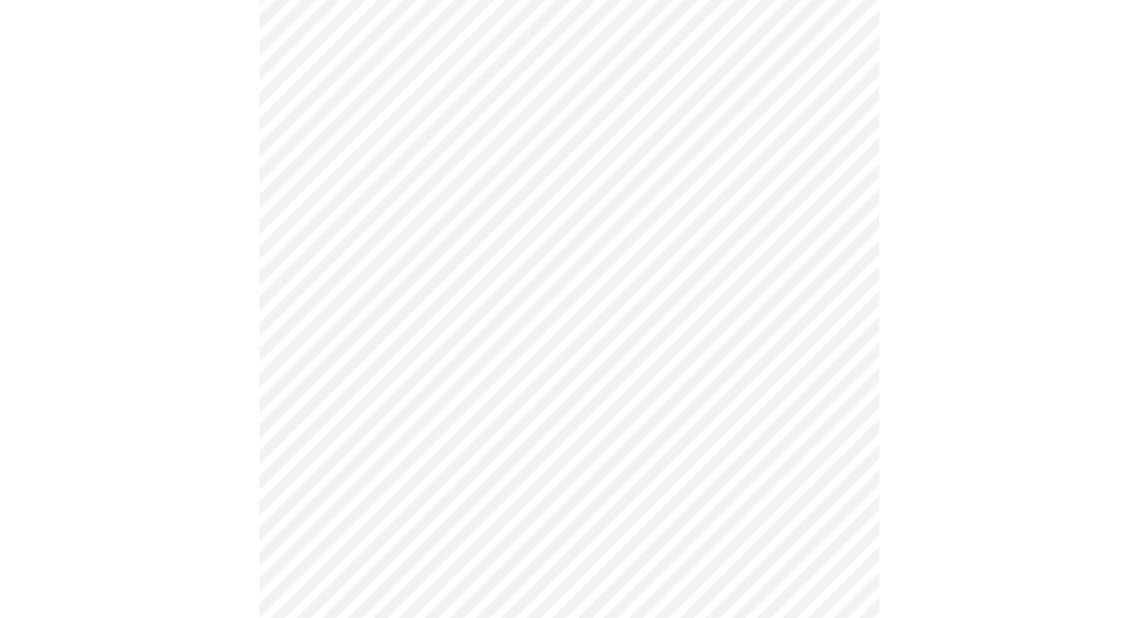
scroll to position [815, 0]
click at [326, 467] on body "MyMenopauseRx Appointments Messaging Labs Uploads Medications Community Refer a…" at bounding box center [569, 134] width 1127 height 1887
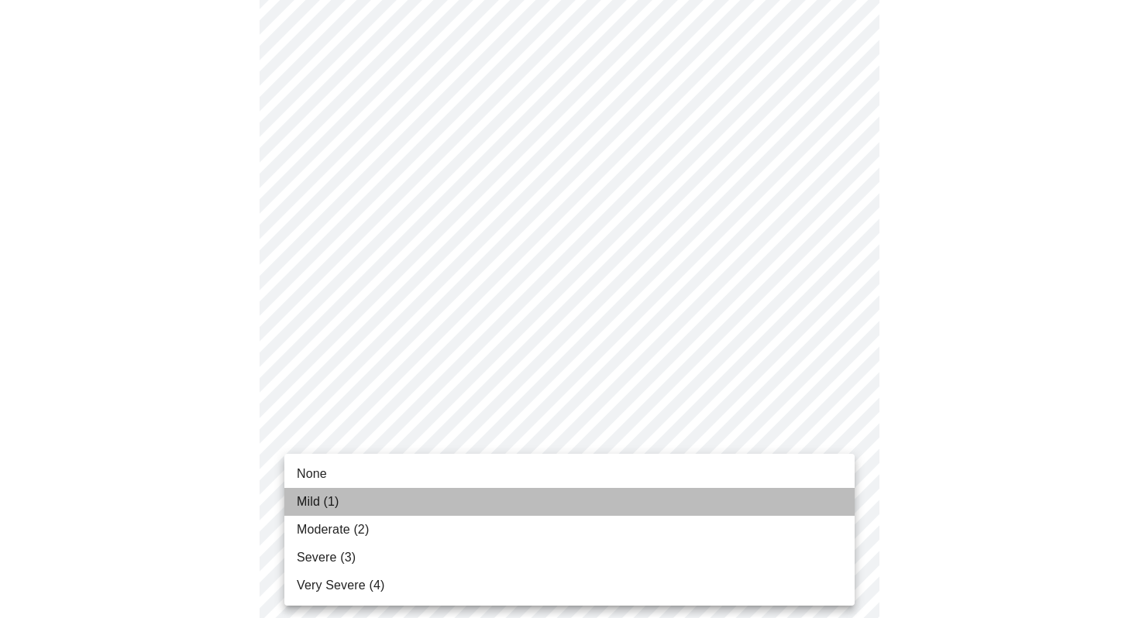
click at [309, 496] on span "Mild (1)" at bounding box center [318, 502] width 43 height 19
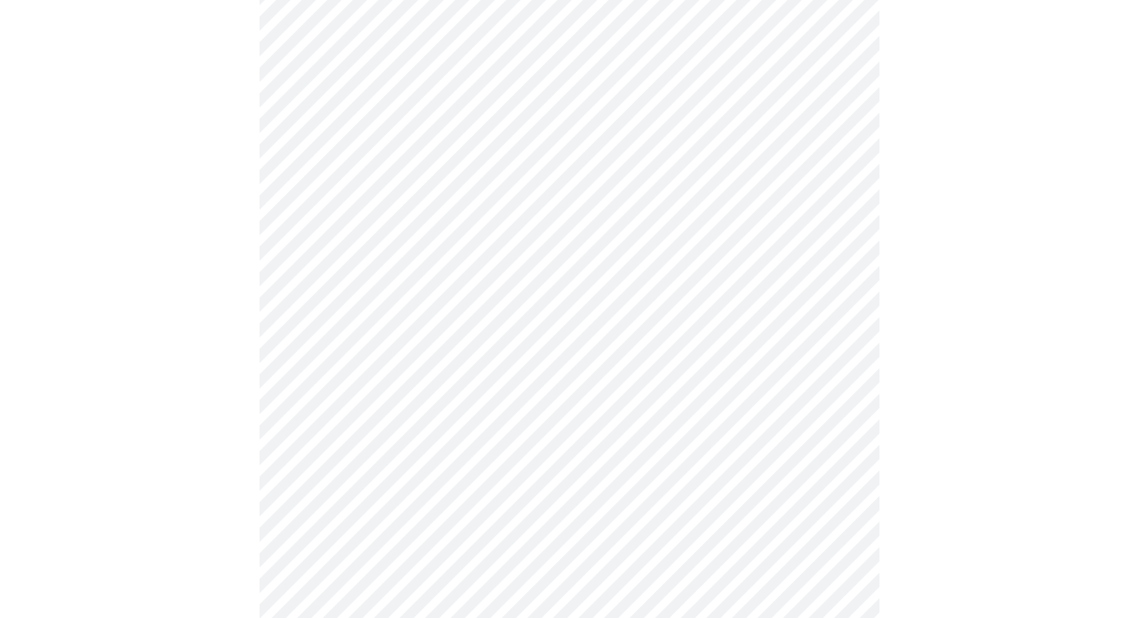
scroll to position [885, 0]
click at [309, 501] on body "MyMenopauseRx Appointments Messaging Labs Uploads Medications Community Refer a…" at bounding box center [569, 54] width 1127 height 1866
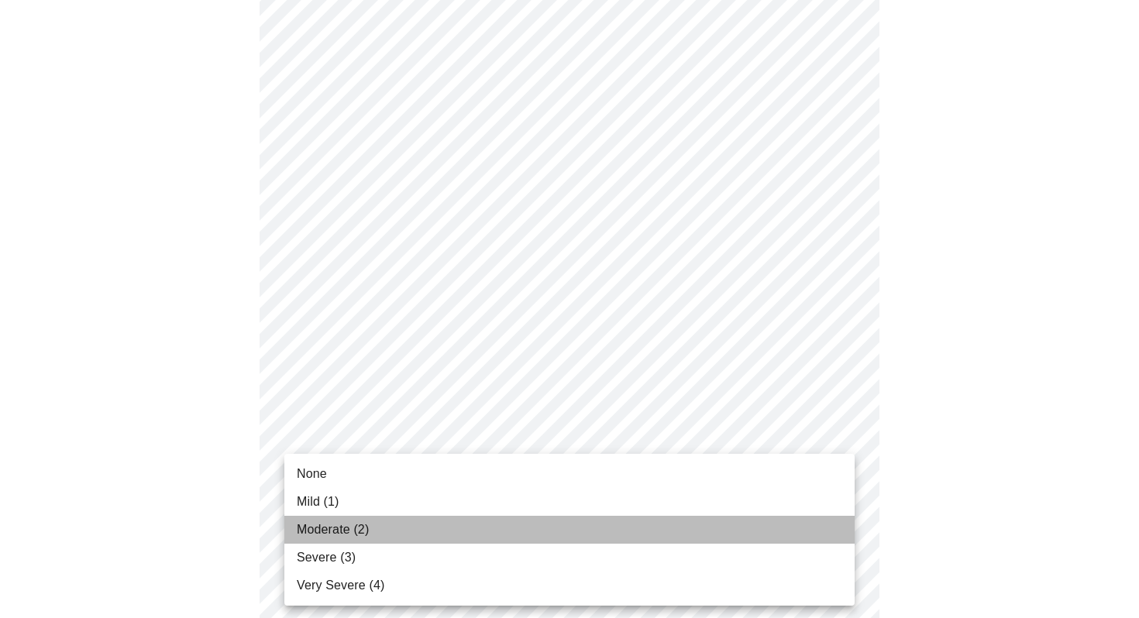
click at [301, 528] on span "Moderate (2)" at bounding box center [333, 530] width 72 height 19
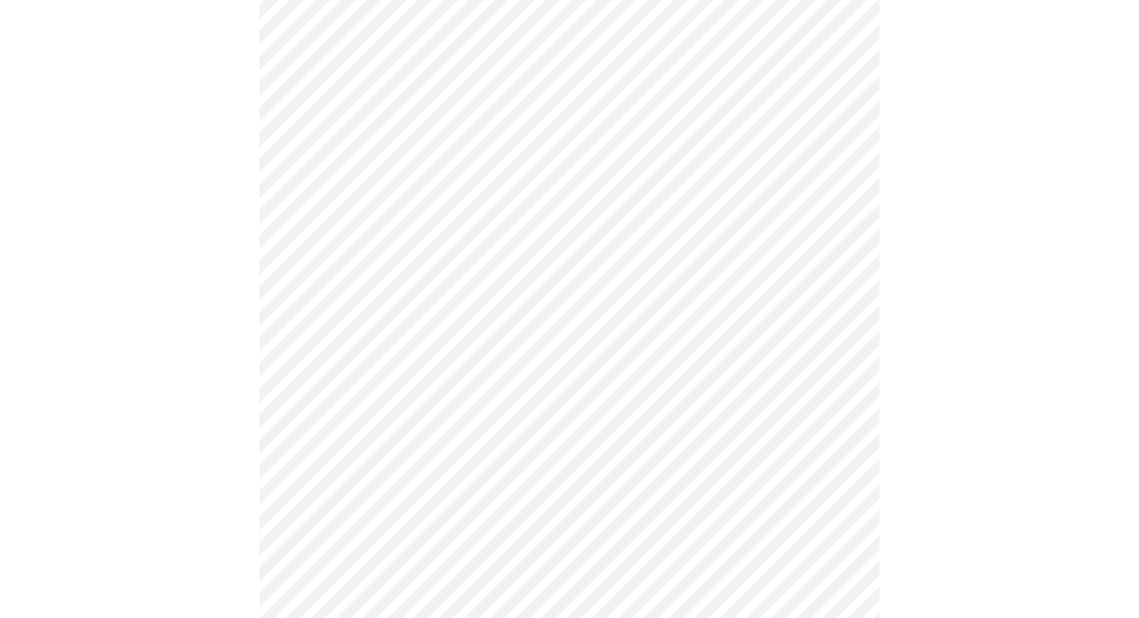
scroll to position [994, 0]
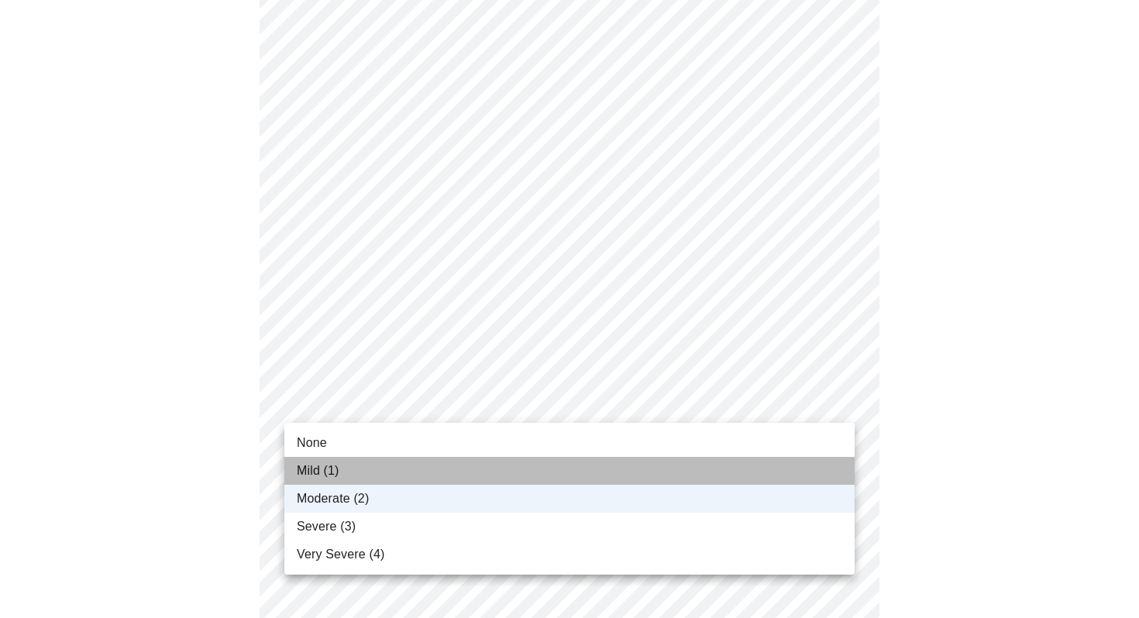
click at [349, 471] on li "Mild (1)" at bounding box center [569, 471] width 570 height 28
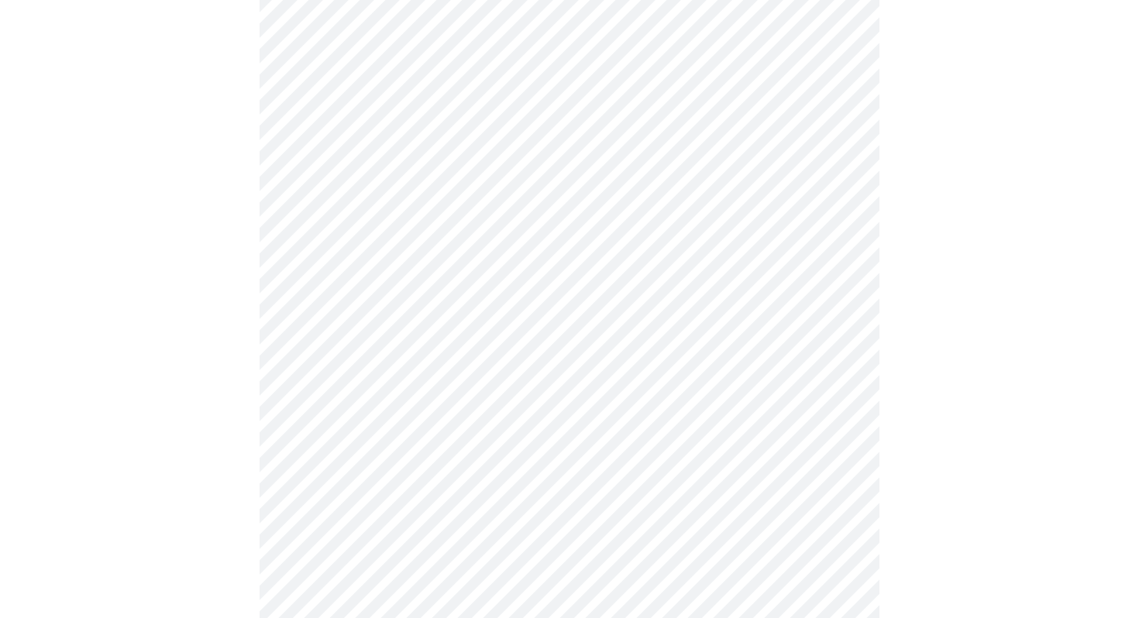
scroll to position [1050, 0]
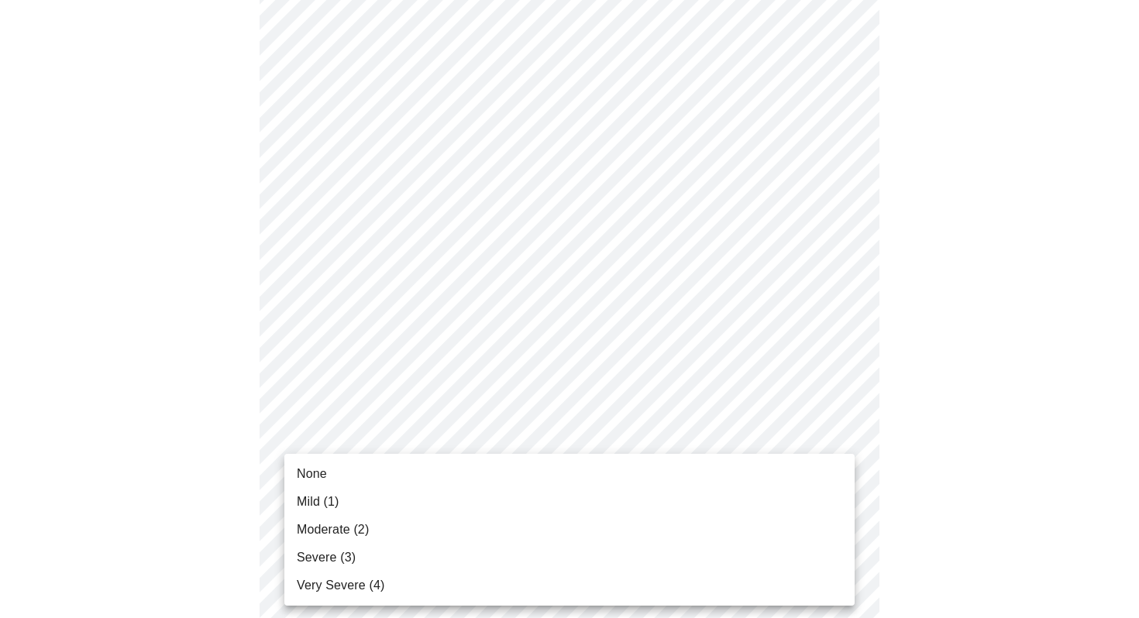
click at [321, 482] on span "None" at bounding box center [312, 474] width 30 height 19
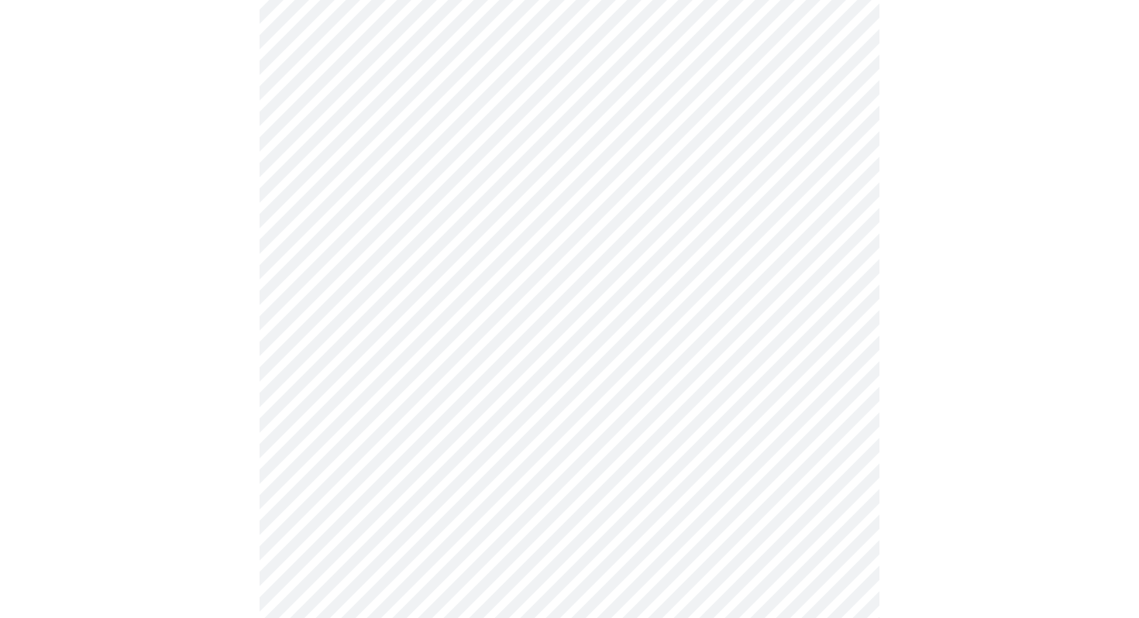
scroll to position [471, 0]
click at [327, 479] on body "MyMenopauseRx Appointments Messaging Labs Uploads Medications Community Refer a…" at bounding box center [569, 299] width 1127 height 1529
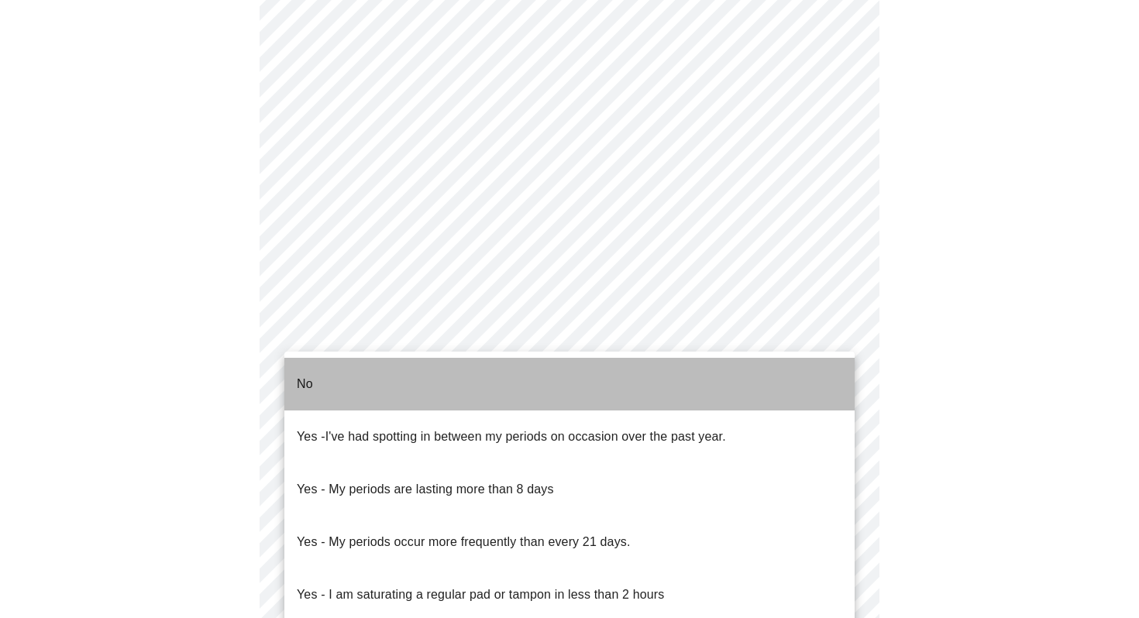
click at [325, 380] on li "No" at bounding box center [569, 384] width 570 height 53
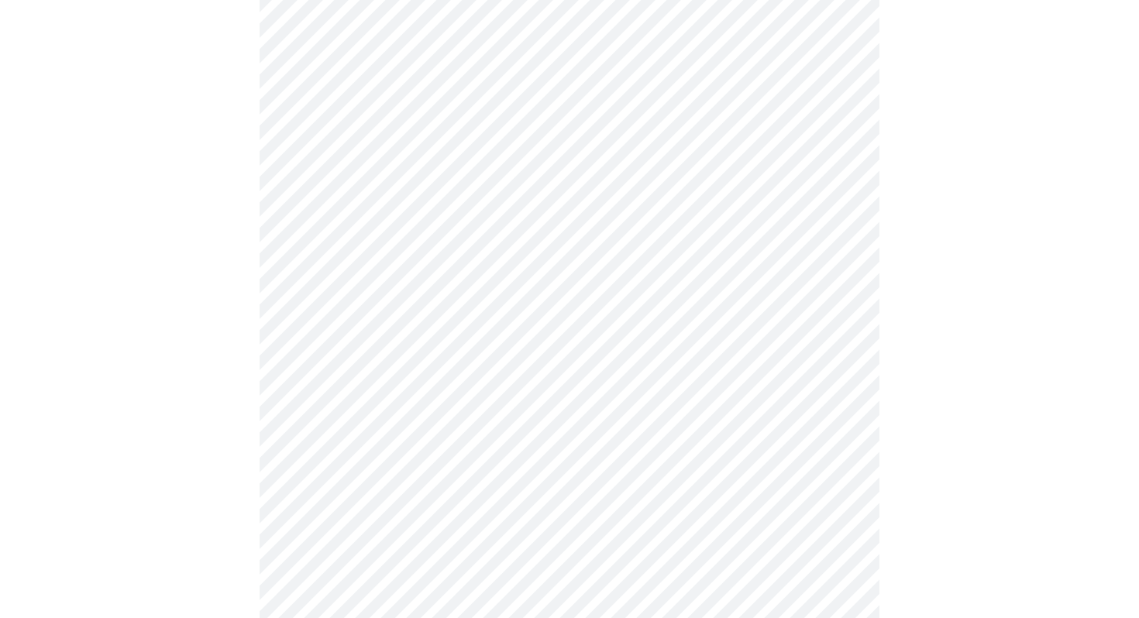
scroll to position [582, 0]
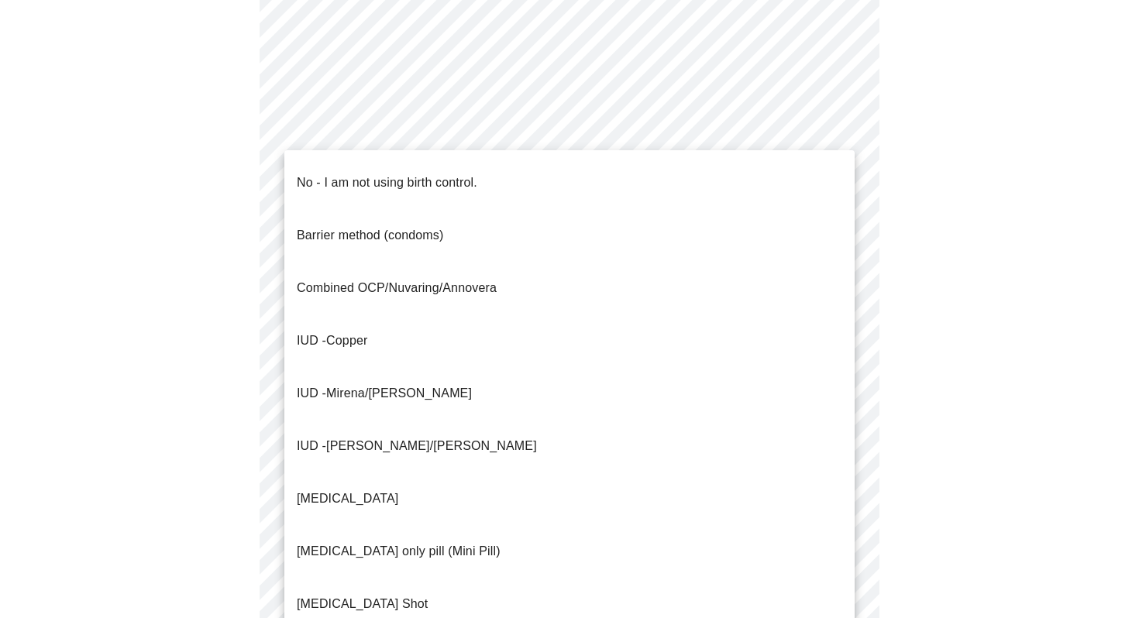
click at [340, 486] on body "MyMenopauseRx Appointments Messaging Labs Uploads Medications Community Refer a…" at bounding box center [569, 184] width 1127 height 1520
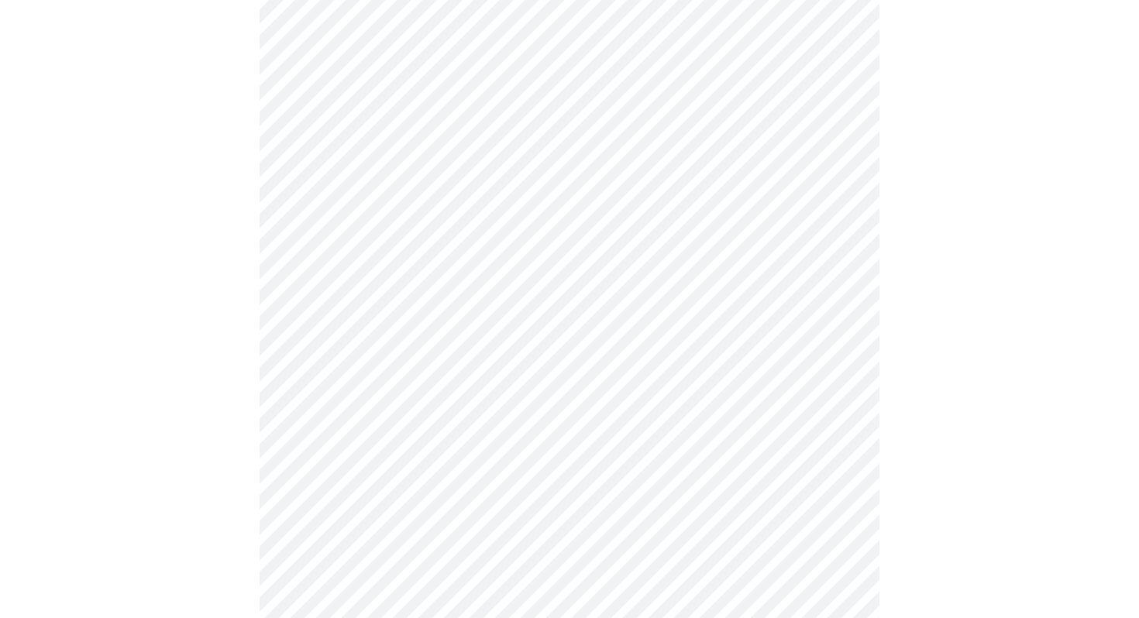
scroll to position [625, 0]
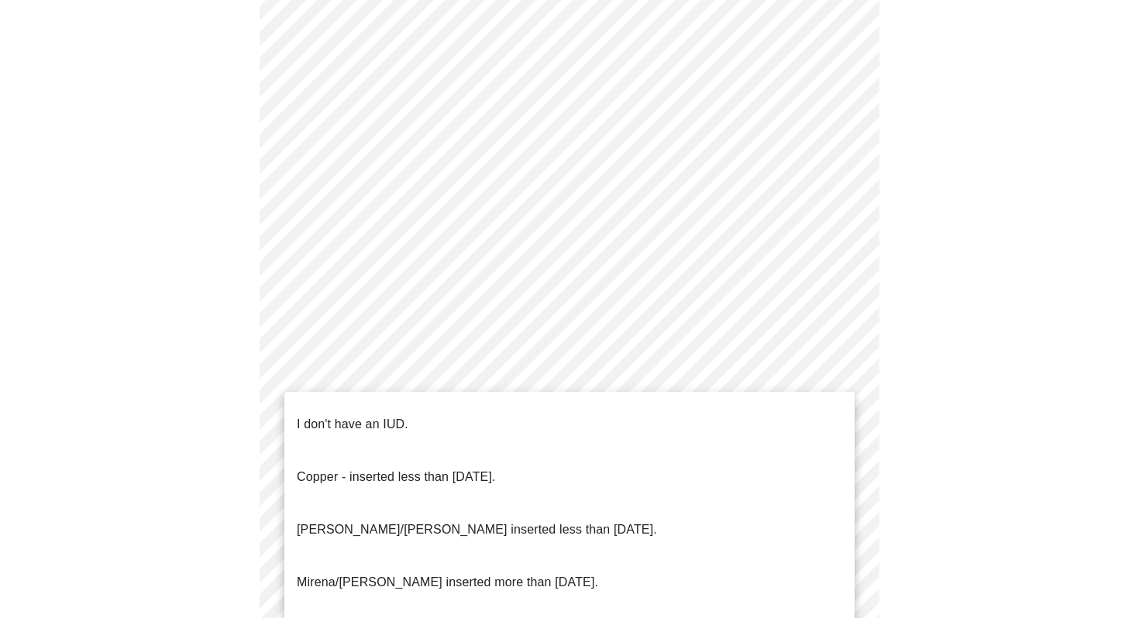
click at [347, 537] on body "MyMenopauseRx Appointments Messaging Labs Uploads Medications Community Refer a…" at bounding box center [569, 137] width 1127 height 1511
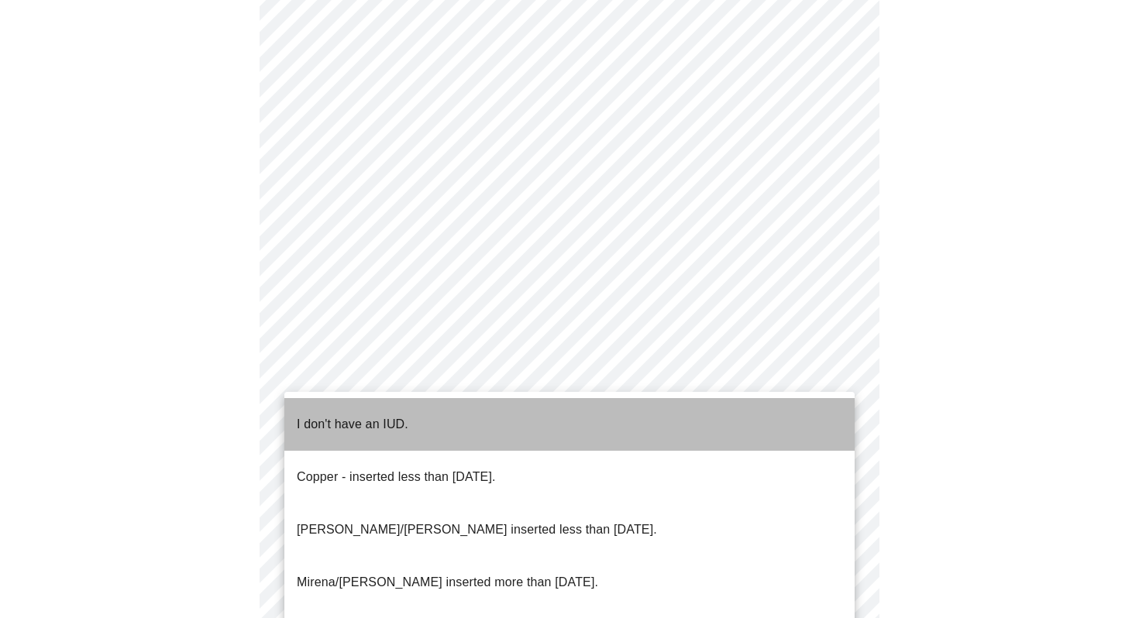
click at [357, 421] on span "I don't have an IUD." at bounding box center [353, 424] width 112 height 43
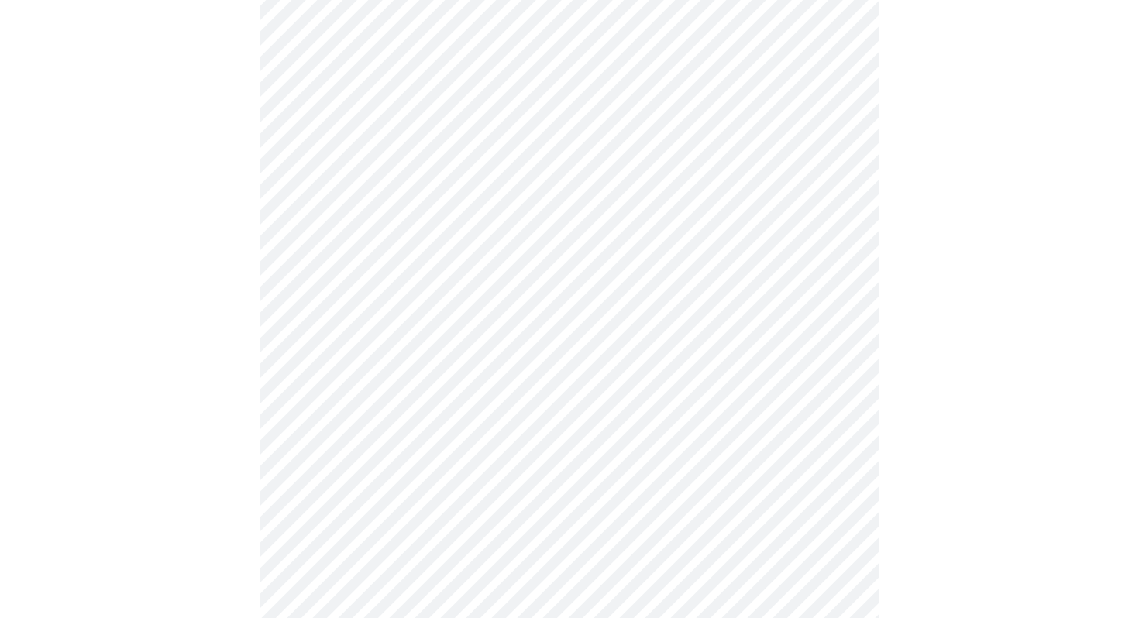
click at [347, 459] on body "MyMenopauseRx Appointments Messaging Labs Uploads Medications Community Refer a…" at bounding box center [569, 133] width 1127 height 1502
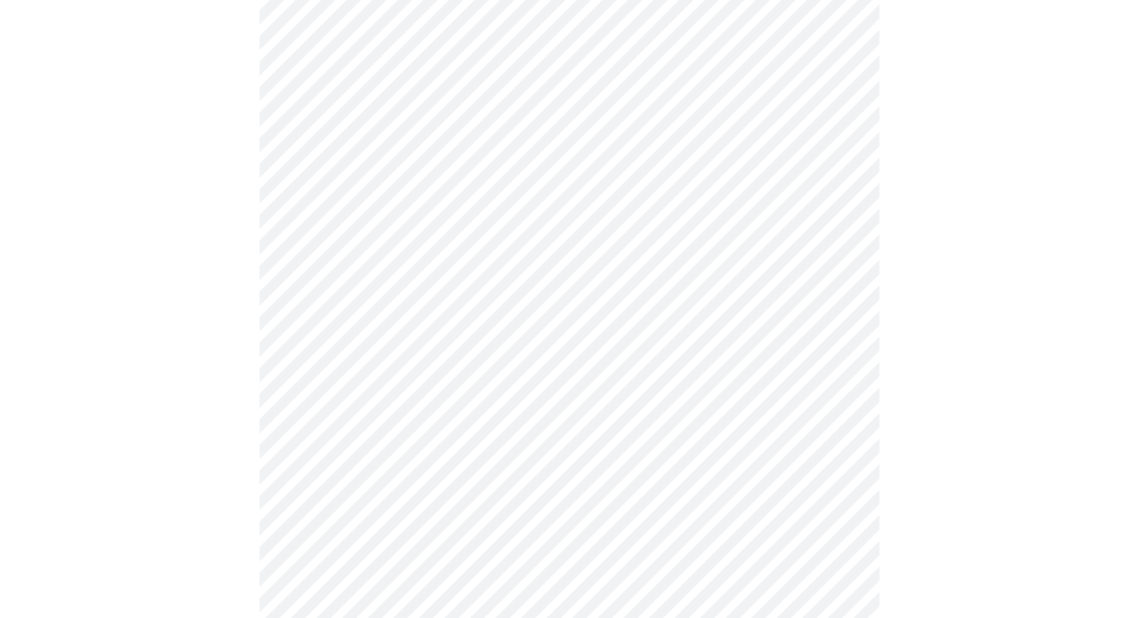
scroll to position [762, 0]
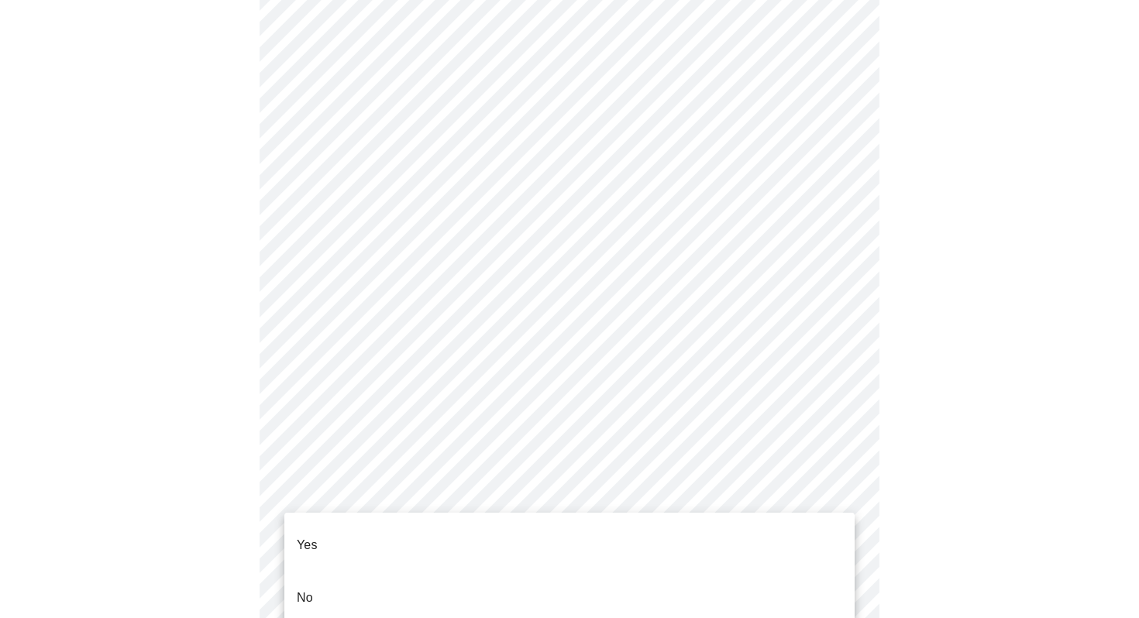
click at [343, 536] on li "Yes" at bounding box center [569, 545] width 570 height 53
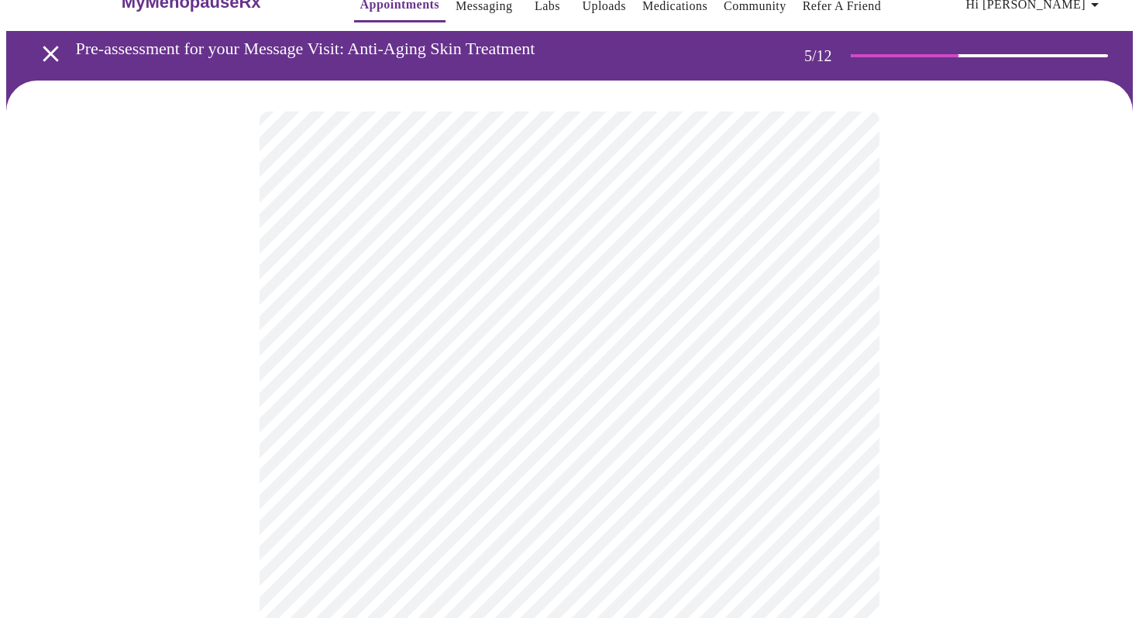
scroll to position [34, 0]
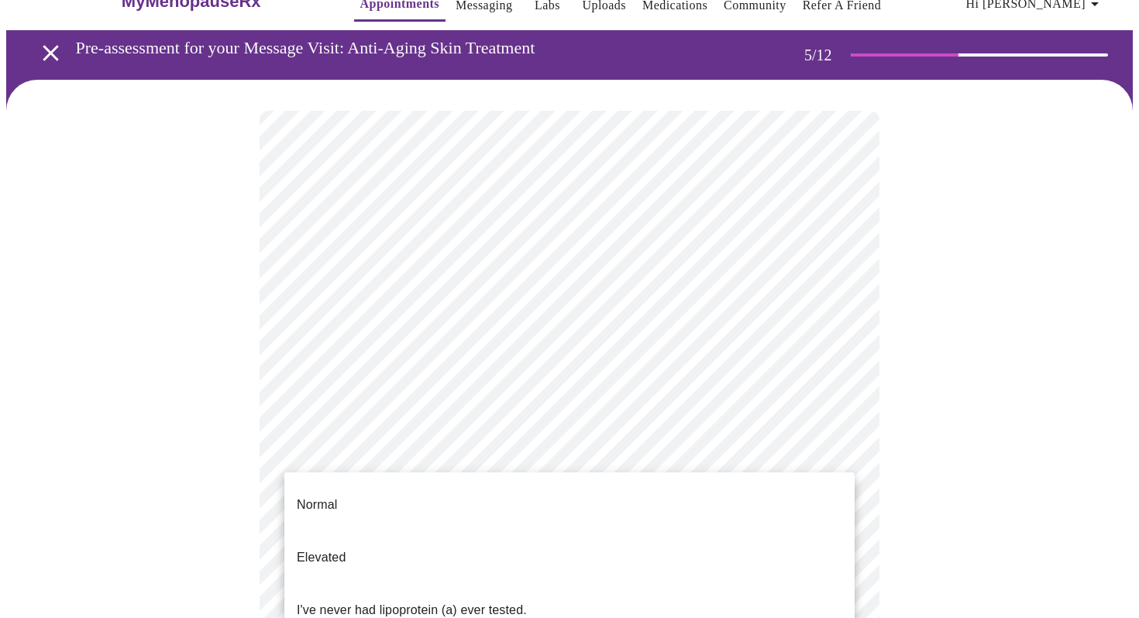
click at [771, 513] on body "MyMenopauseRx Appointments Messaging Labs Uploads Medications Community Refer a…" at bounding box center [569, 544] width 1127 height 1145
click at [673, 584] on li "I've never had lipoprotein (a) ever tested." at bounding box center [569, 610] width 570 height 53
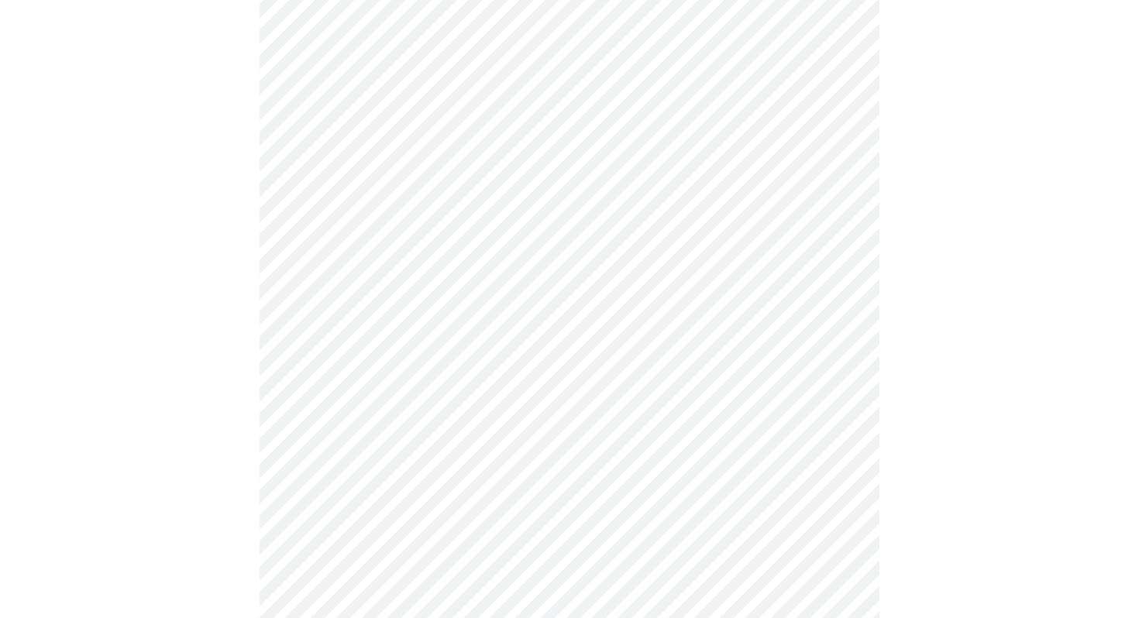
scroll to position [3953, 0]
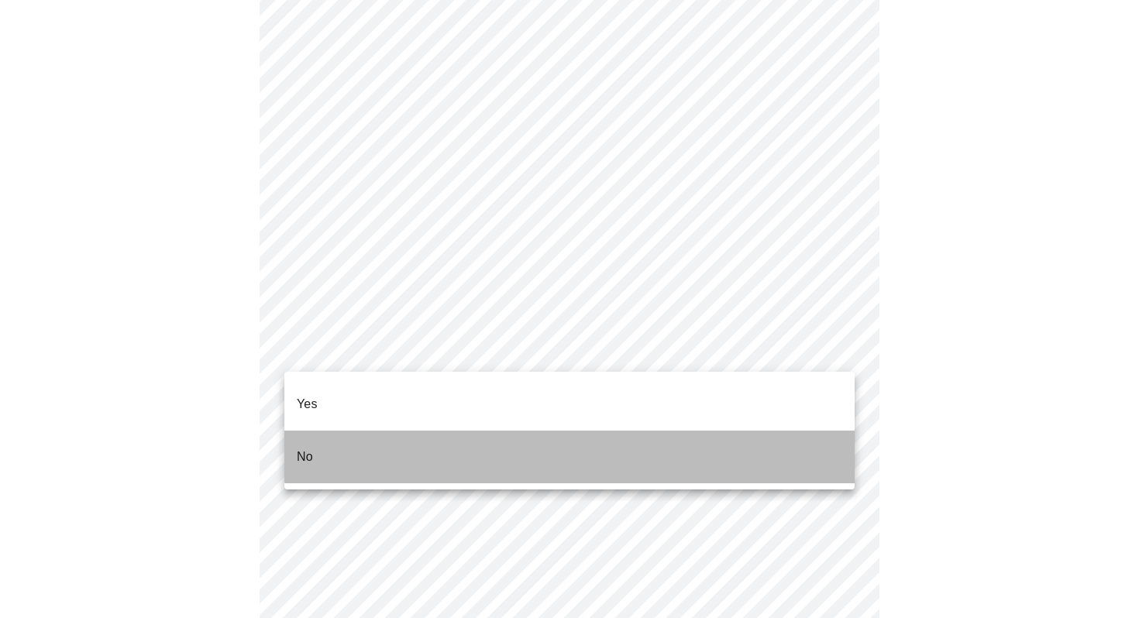
click at [623, 436] on li "No" at bounding box center [569, 457] width 570 height 53
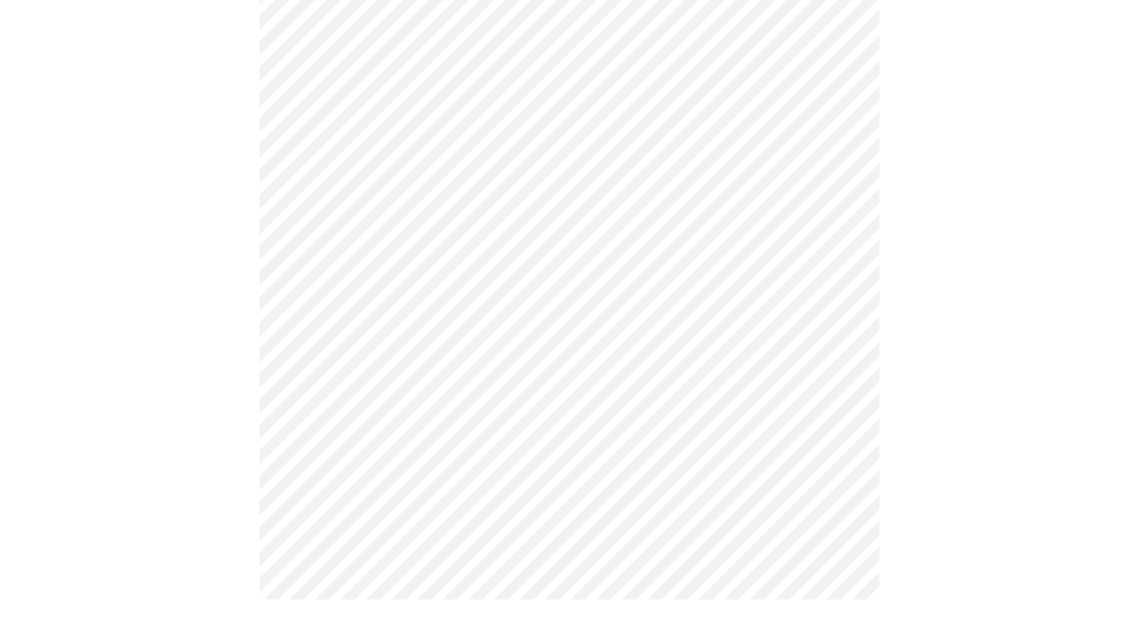
scroll to position [979, 0]
